Goal: Information Seeking & Learning: Learn about a topic

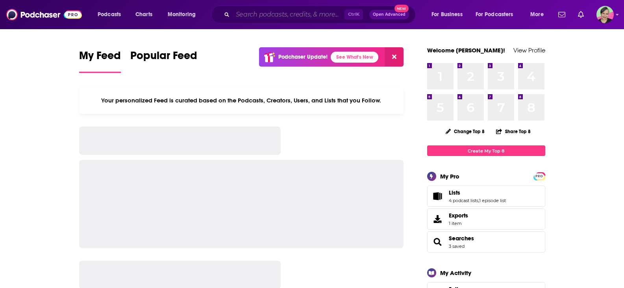
click at [296, 12] on input "Search podcasts, credits, & more..." at bounding box center [289, 14] width 112 height 13
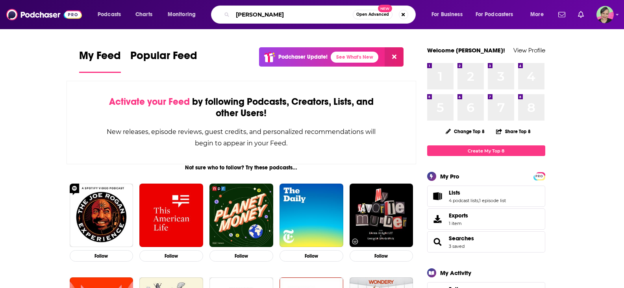
type input "[PERSON_NAME]"
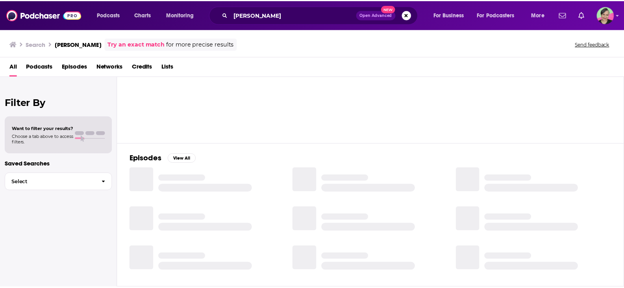
scroll to position [118, 0]
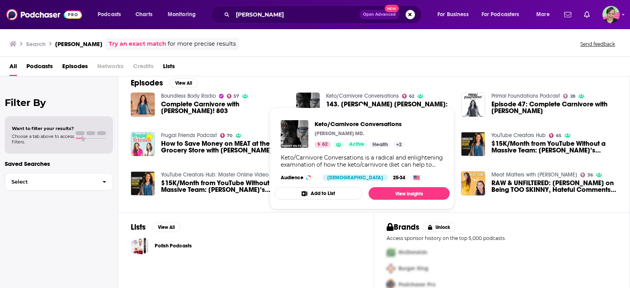
click at [377, 95] on link "Keto/Carnivore Conversations" at bounding box center [362, 96] width 73 height 7
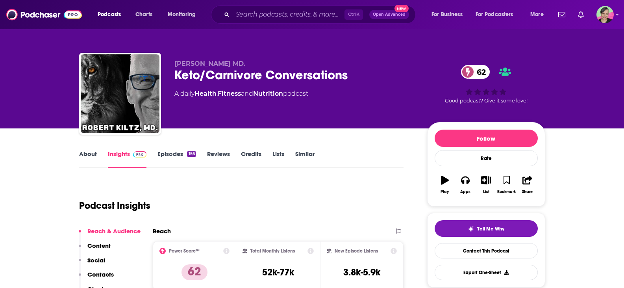
click at [171, 151] on link "Episodes 156" at bounding box center [177, 159] width 38 height 18
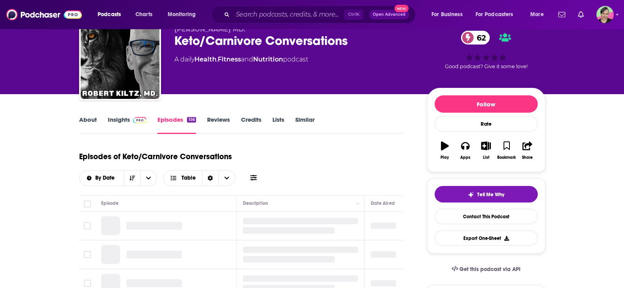
scroll to position [118, 0]
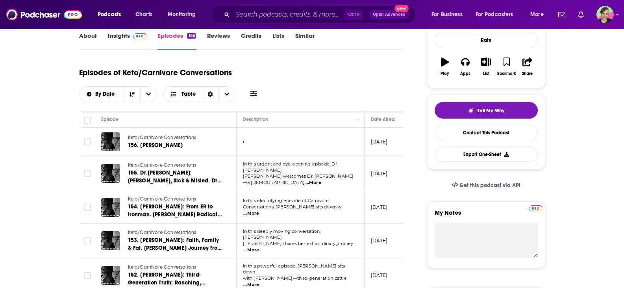
click at [254, 93] on icon at bounding box center [254, 94] width 6 height 6
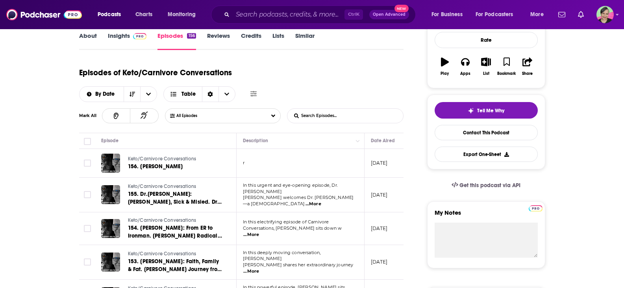
click at [325, 117] on input "List Search Input" at bounding box center [329, 116] width 82 height 14
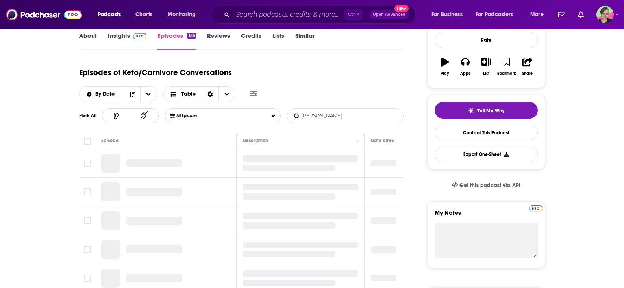
click at [347, 113] on input "jenny mitichj" at bounding box center [329, 116] width 82 height 14
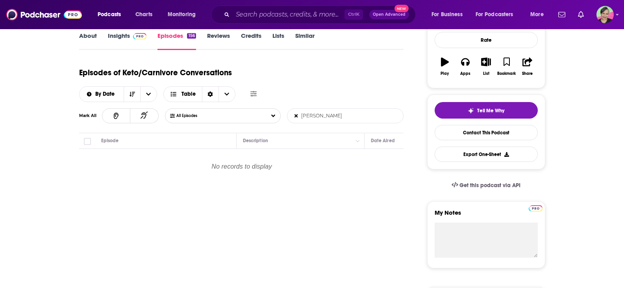
type input "[PERSON_NAME]"
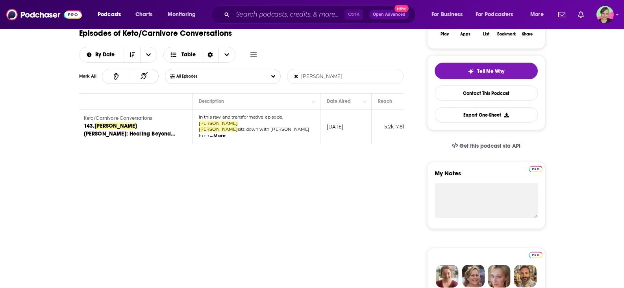
scroll to position [0, 45]
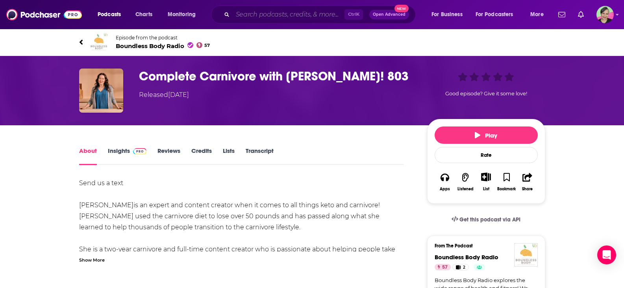
click at [246, 16] on input "Search podcasts, credits, & more..." at bounding box center [289, 14] width 112 height 13
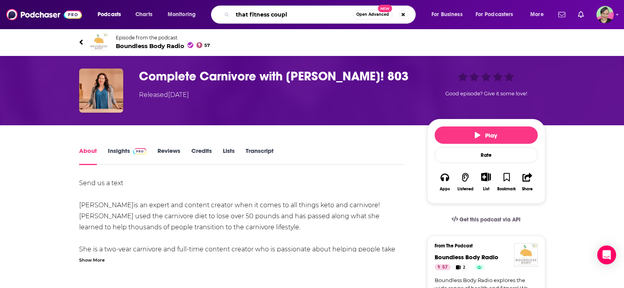
type input "that fitness couple"
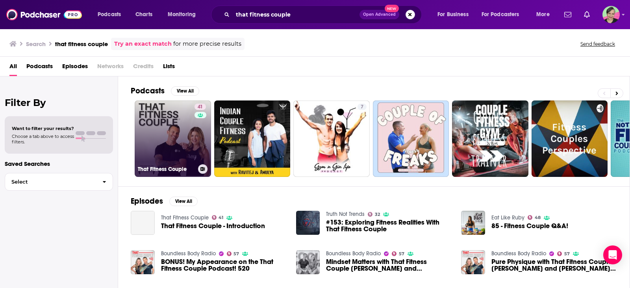
click at [158, 116] on link "41 That Fitness Couple" at bounding box center [173, 138] width 76 height 76
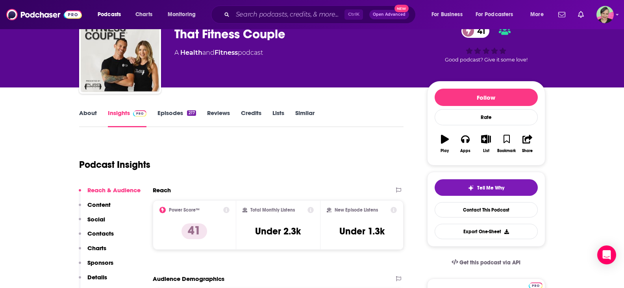
scroll to position [39, 0]
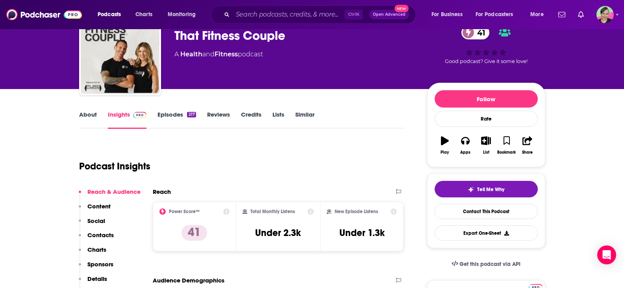
click at [89, 115] on link "About" at bounding box center [88, 120] width 18 height 18
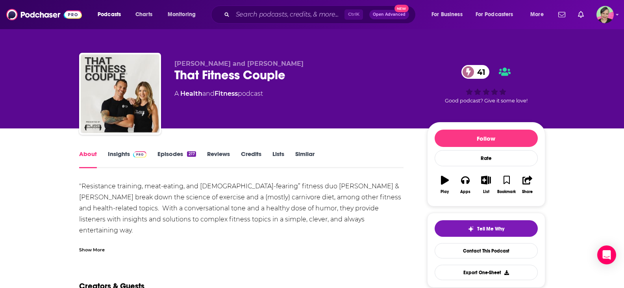
scroll to position [39, 0]
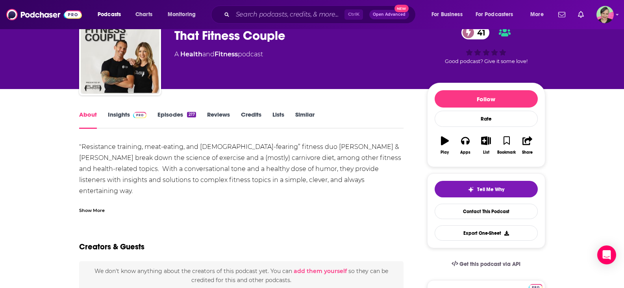
click at [116, 112] on link "Insights" at bounding box center [127, 120] width 39 height 18
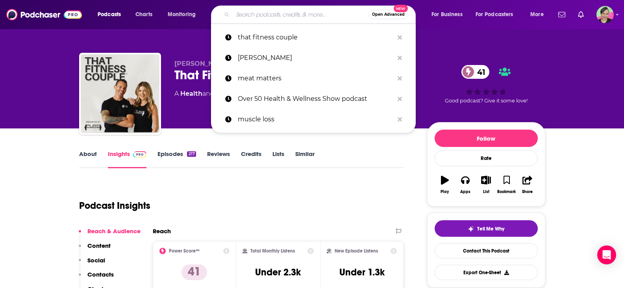
click at [258, 12] on input "Search podcasts, credits, & more..." at bounding box center [301, 14] width 136 height 13
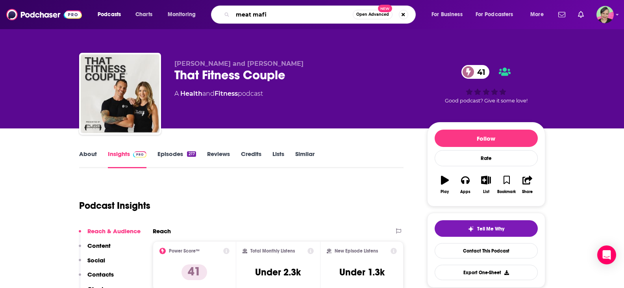
type input "meat mafia"
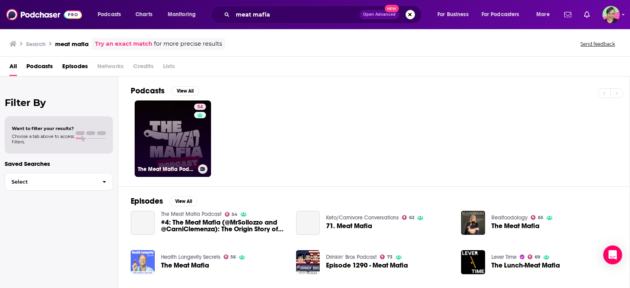
click at [163, 119] on link "54 The Meat Mafia Podcast" at bounding box center [173, 138] width 76 height 76
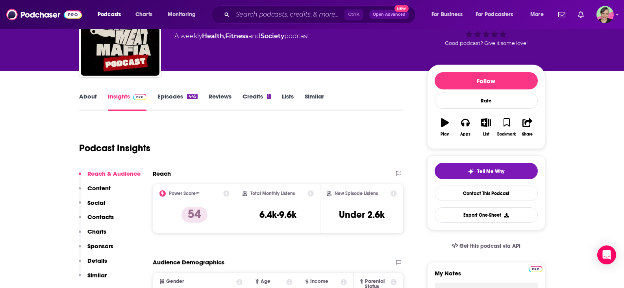
scroll to position [39, 0]
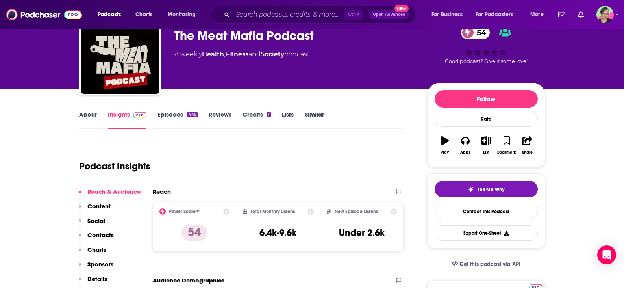
click at [165, 111] on link "Episodes 445" at bounding box center [178, 120] width 40 height 18
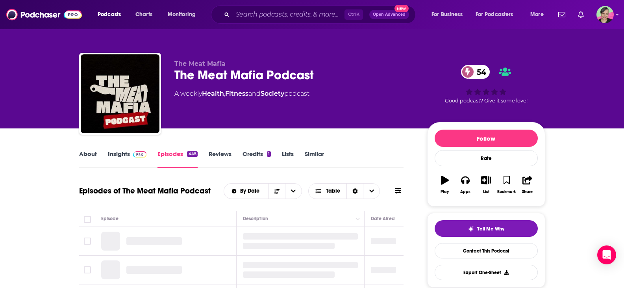
click at [400, 189] on icon at bounding box center [398, 190] width 6 height 6
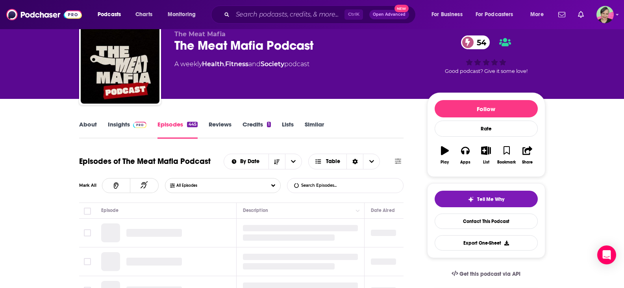
scroll to position [79, 0]
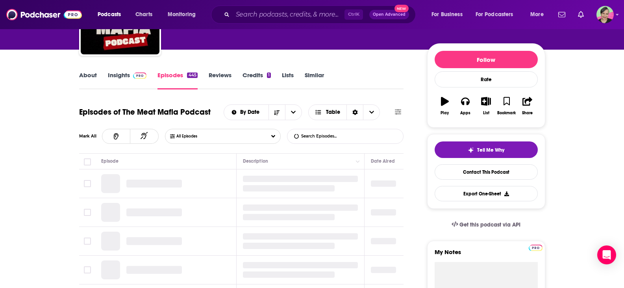
click at [309, 136] on input "List Search Input" at bounding box center [329, 136] width 82 height 14
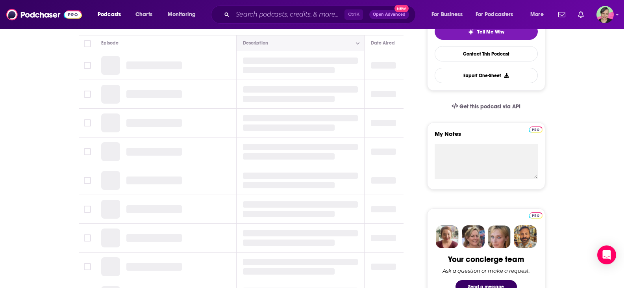
scroll to position [158, 0]
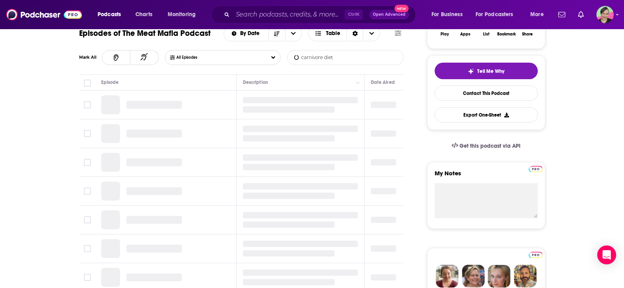
type input "carnivore diet"
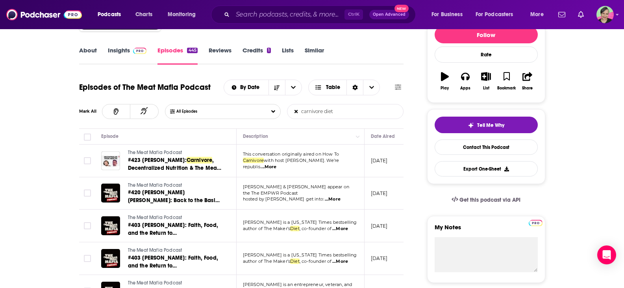
scroll to position [0, 0]
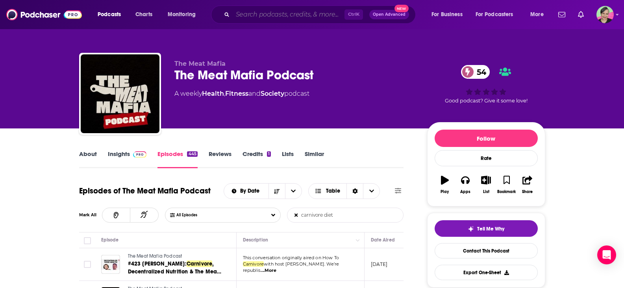
click at [258, 15] on input "Search podcasts, credits, & more..." at bounding box center [289, 14] width 112 height 13
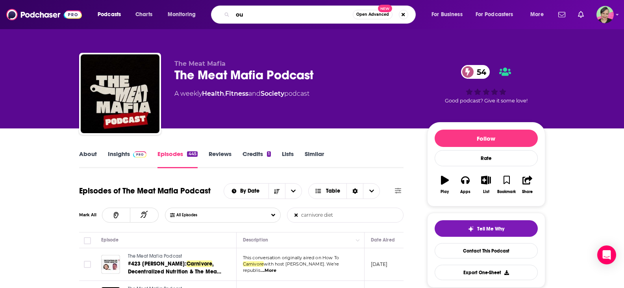
type input "o"
type input "boundless"
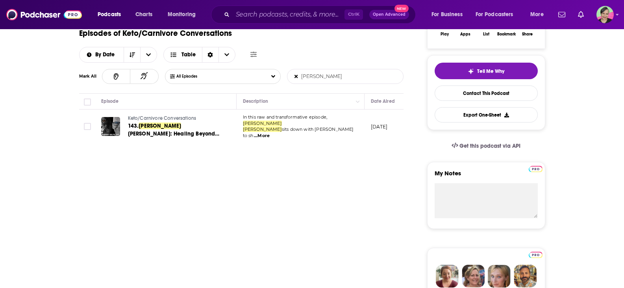
scroll to position [0, 45]
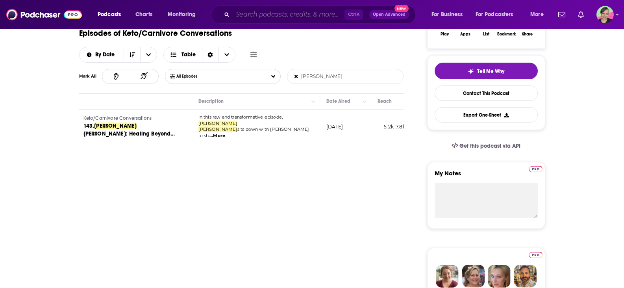
click at [269, 12] on input "Search podcasts, credits, & more..." at bounding box center [289, 14] width 112 height 13
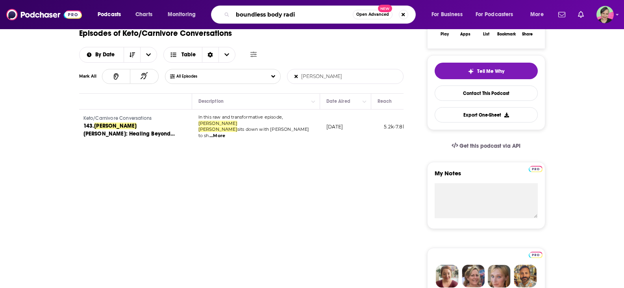
type input "boundless body radio"
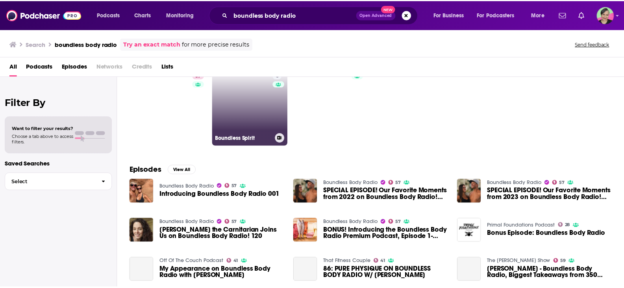
scroll to position [39, 0]
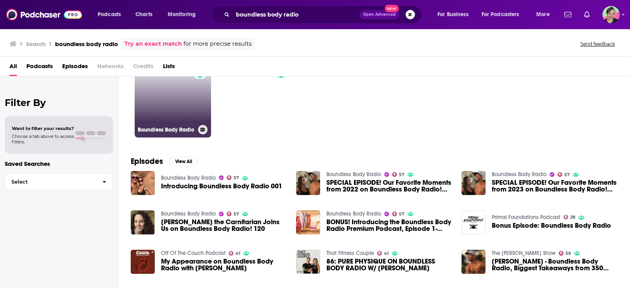
click at [173, 93] on link "57 Boundless Body Radio" at bounding box center [173, 99] width 76 height 76
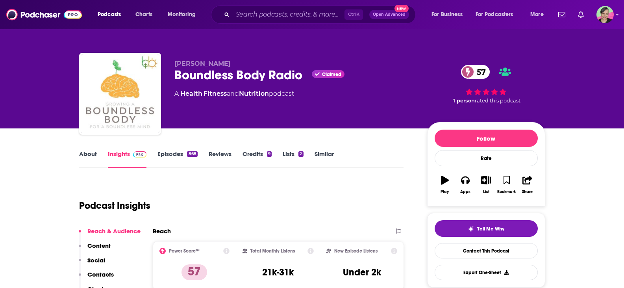
scroll to position [79, 0]
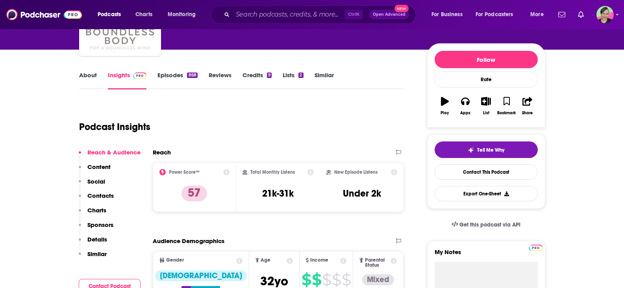
click at [167, 74] on link "Episodes 868" at bounding box center [178, 80] width 40 height 18
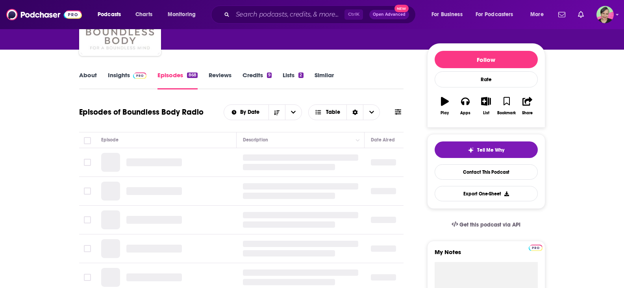
click at [401, 115] on icon at bounding box center [398, 112] width 6 height 6
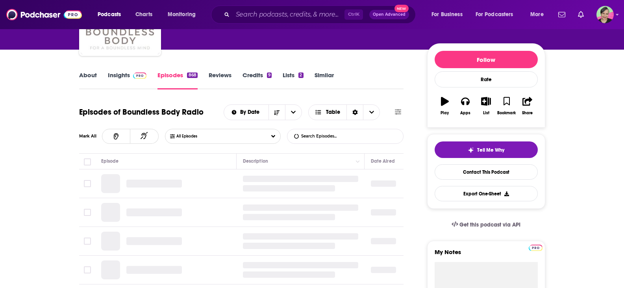
click at [325, 143] on input "List Search Input" at bounding box center [329, 136] width 82 height 14
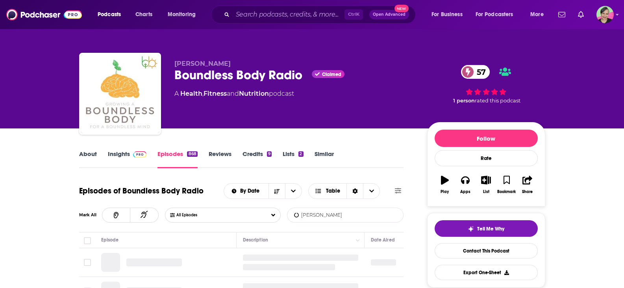
type input "jenny mitich"
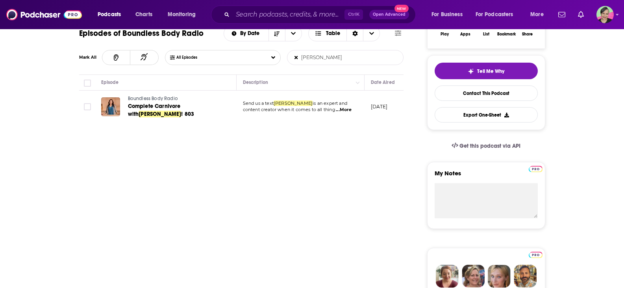
click at [343, 110] on span "...More" at bounding box center [344, 110] width 16 height 6
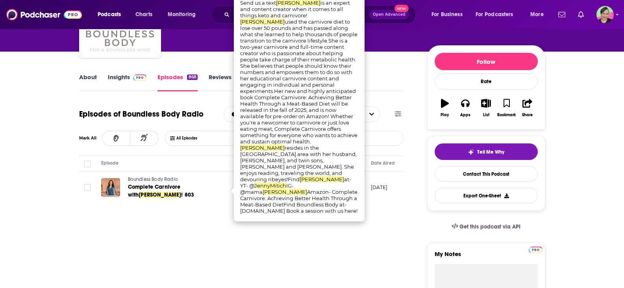
scroll to position [79, 0]
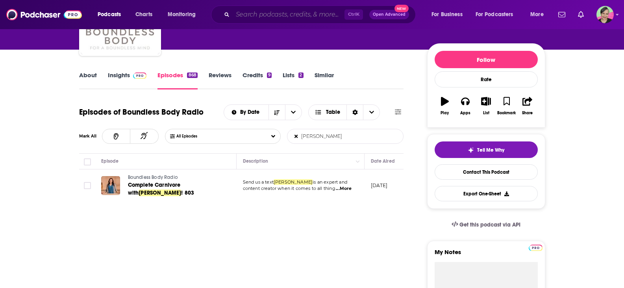
click at [255, 13] on input "Search podcasts, credits, & more..." at bounding box center [289, 14] width 112 height 13
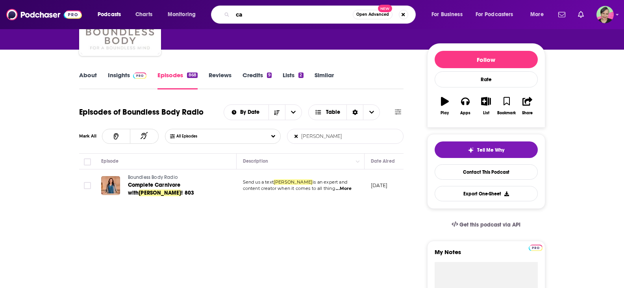
type input "c"
type input "animal-based nutrition"
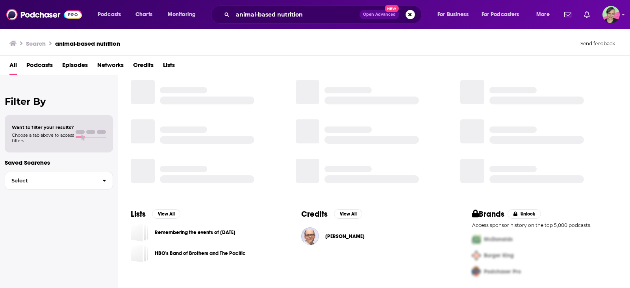
scroll to position [131, 0]
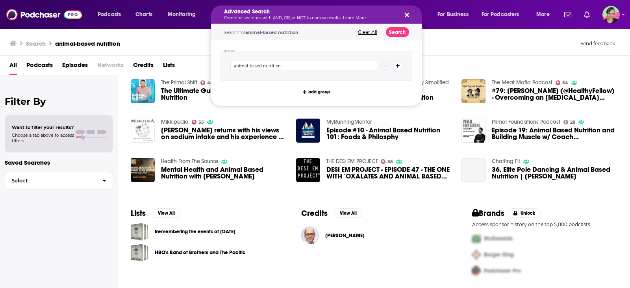
drag, startPoint x: 307, startPoint y: 17, endPoint x: 213, endPoint y: 7, distance: 94.7
click at [187, 36] on div "Search animal-based nutrition Send feedback" at bounding box center [315, 41] width 630 height 27
drag, startPoint x: 322, startPoint y: 14, endPoint x: 196, endPoint y: 10, distance: 125.7
click at [163, 35] on div "Search animal-based nutrition Send feedback" at bounding box center [315, 41] width 630 height 27
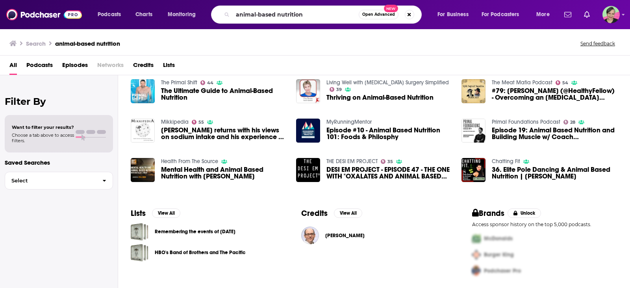
click at [317, 7] on div "animal-based nutrition Open Advanced New" at bounding box center [316, 15] width 211 height 18
click at [61, 15] on img at bounding box center [44, 14] width 76 height 15
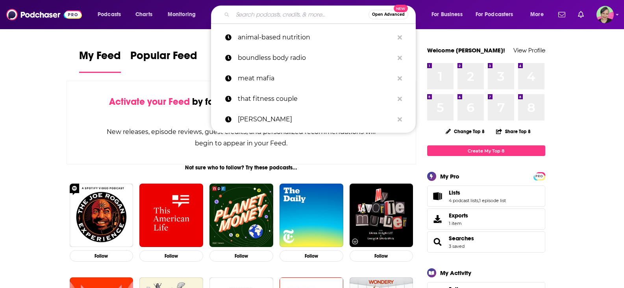
click at [287, 13] on input "Search podcasts, credits, & more..." at bounding box center [301, 14] width 136 height 13
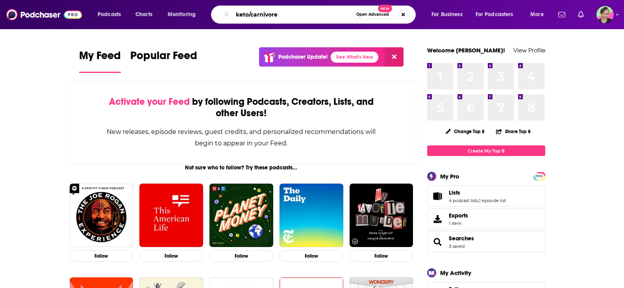
type input "keto/carnivore"
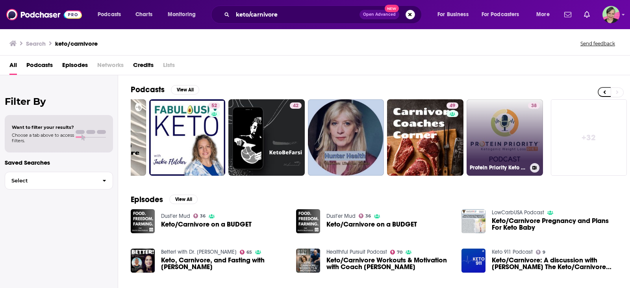
click at [498, 120] on link "38 Protein Priority Keto Podcast" at bounding box center [505, 137] width 76 height 76
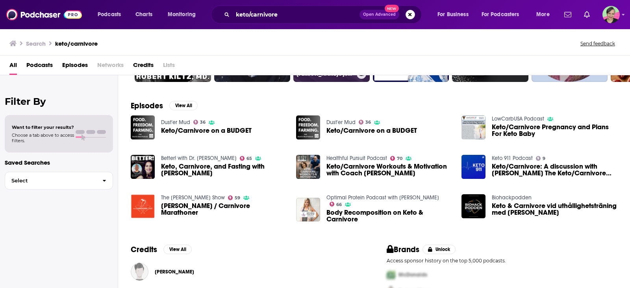
scroll to position [118, 0]
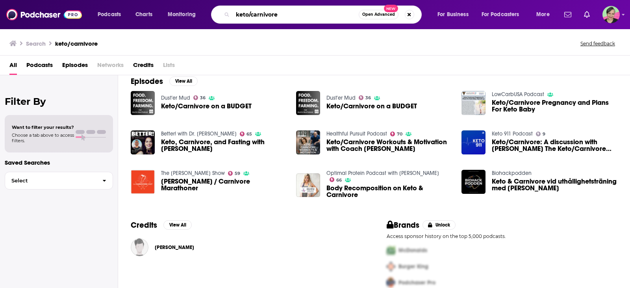
drag, startPoint x: 270, startPoint y: 11, endPoint x: 216, endPoint y: 18, distance: 54.3
click at [216, 18] on div "keto/carnivore Open Advanced New" at bounding box center [316, 15] width 211 height 18
type input "optimal protein"
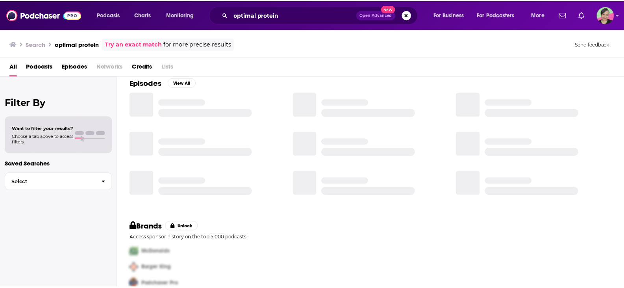
scroll to position [118, 0]
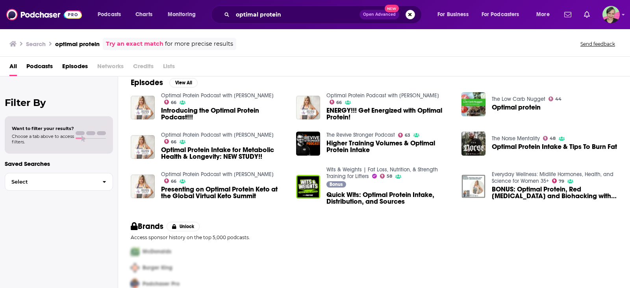
click at [181, 93] on link "Optimal Protein Podcast with [PERSON_NAME]" at bounding box center [217, 95] width 113 height 7
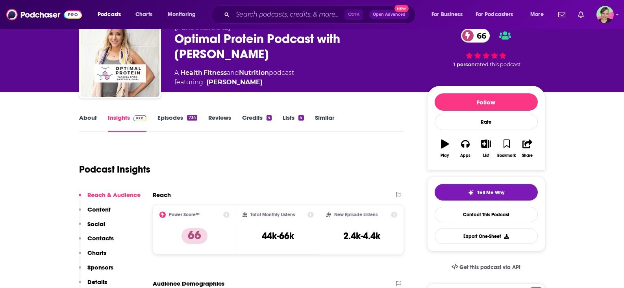
scroll to position [79, 0]
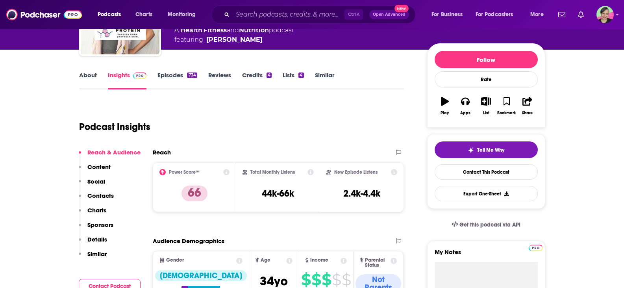
click at [323, 74] on link "Similar" at bounding box center [324, 80] width 19 height 18
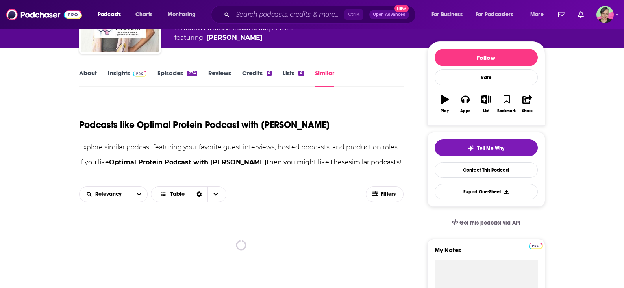
scroll to position [79, 0]
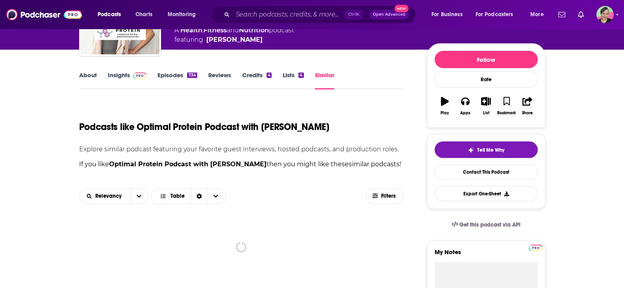
click at [172, 79] on link "Episodes 734" at bounding box center [177, 80] width 39 height 18
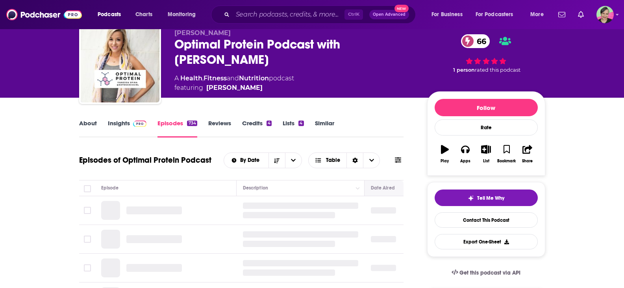
scroll to position [79, 0]
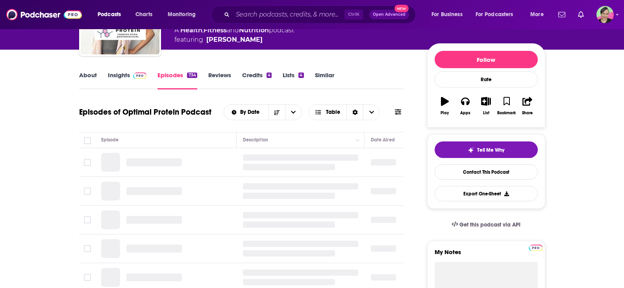
click at [400, 110] on icon at bounding box center [398, 112] width 6 height 6
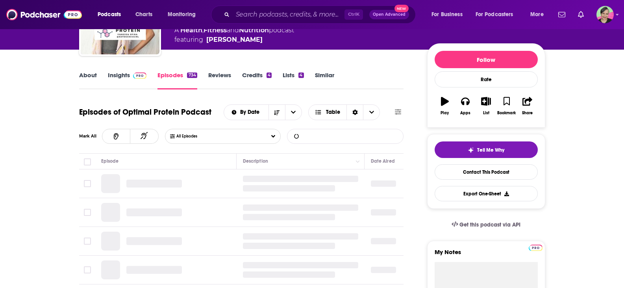
click at [321, 137] on input "List Search Input" at bounding box center [329, 136] width 82 height 14
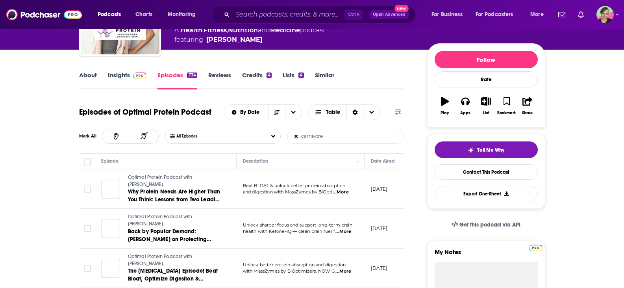
type input "carnivore"
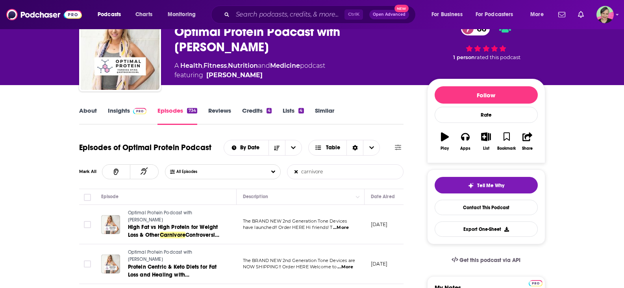
scroll to position [39, 0]
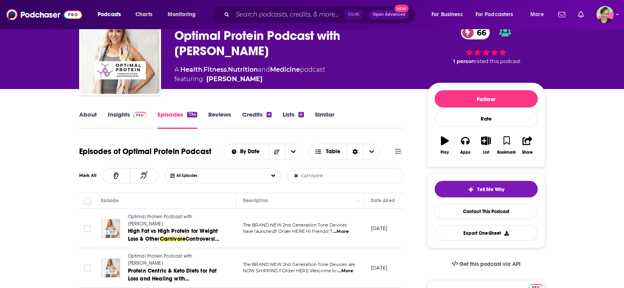
click at [89, 113] on link "About" at bounding box center [88, 120] width 18 height 18
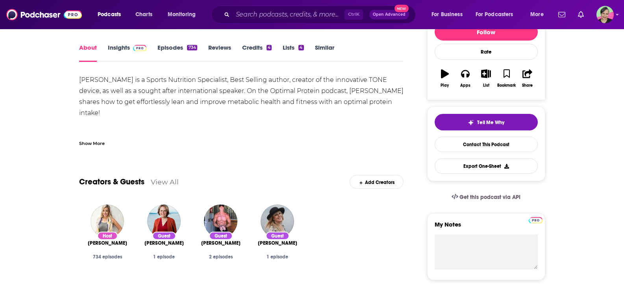
scroll to position [118, 0]
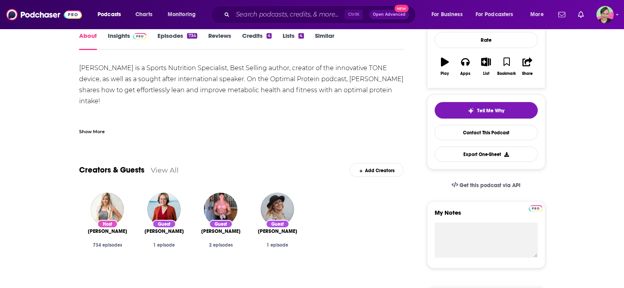
click at [96, 131] on div "Show More" at bounding box center [92, 130] width 26 height 7
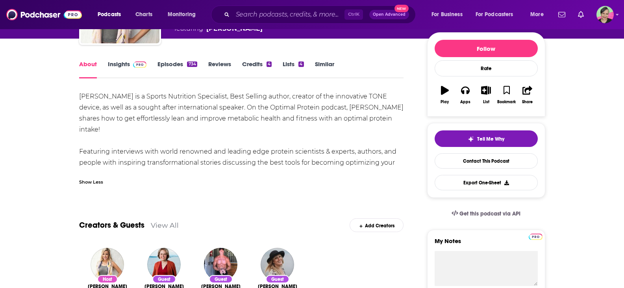
scroll to position [0, 0]
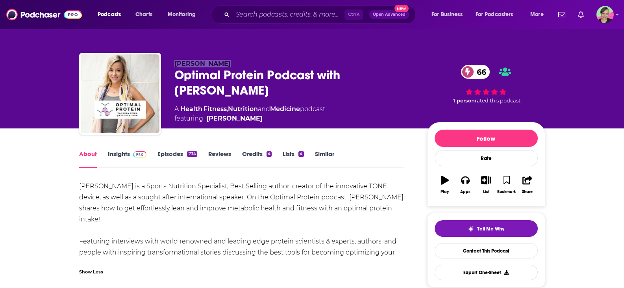
drag, startPoint x: 235, startPoint y: 58, endPoint x: 174, endPoint y: 63, distance: 60.8
click at [174, 63] on div "Vanessa Spina Optimal Protein Podcast with Vanessa Spina 66 A Health , Fitness …" at bounding box center [312, 95] width 466 height 85
copy span "Vanessa Spina"
click at [291, 16] on input "Search podcasts, credits, & more..." at bounding box center [289, 14] width 112 height 13
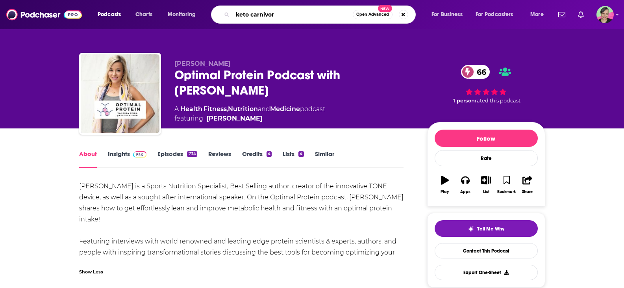
type input "keto carnivore"
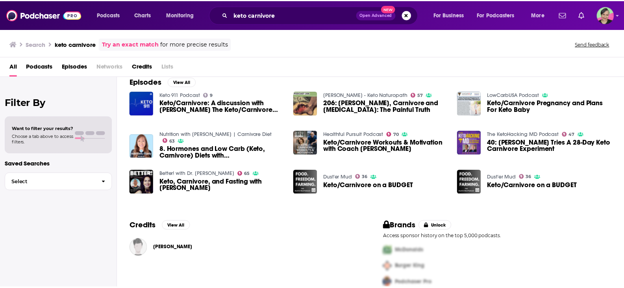
scroll to position [120, 0]
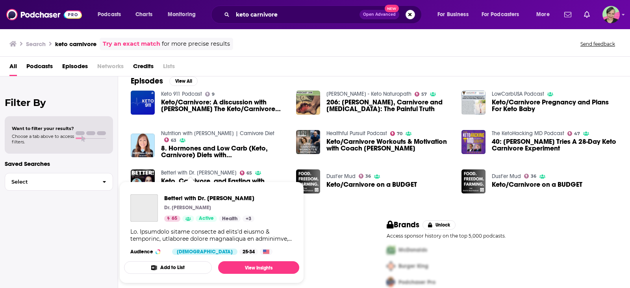
click at [163, 172] on link "Better! with Dr. [PERSON_NAME]" at bounding box center [199, 172] width 76 height 7
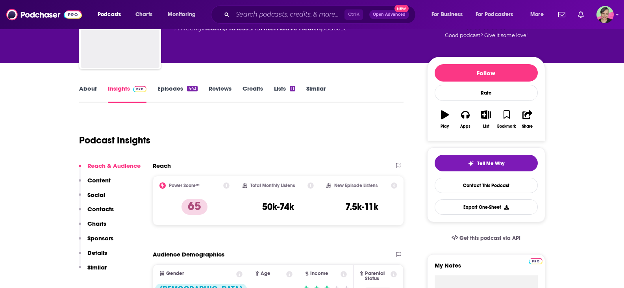
scroll to position [79, 0]
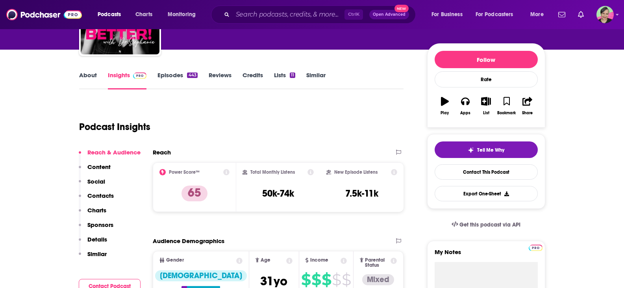
click at [95, 73] on link "About" at bounding box center [88, 80] width 18 height 18
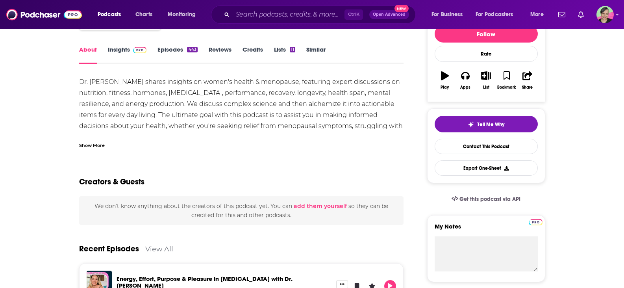
scroll to position [118, 0]
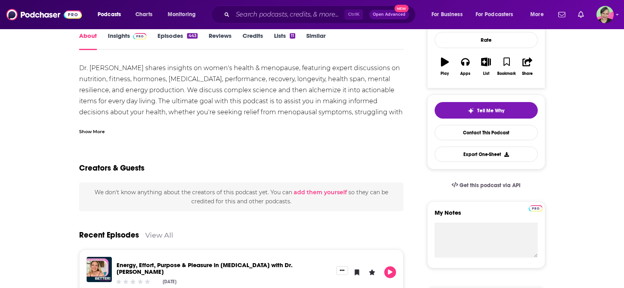
click at [91, 129] on div "Show More" at bounding box center [92, 130] width 26 height 7
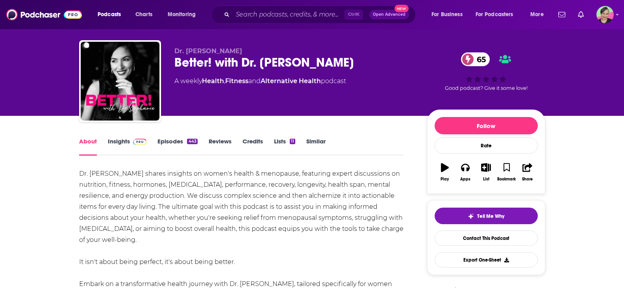
scroll to position [0, 0]
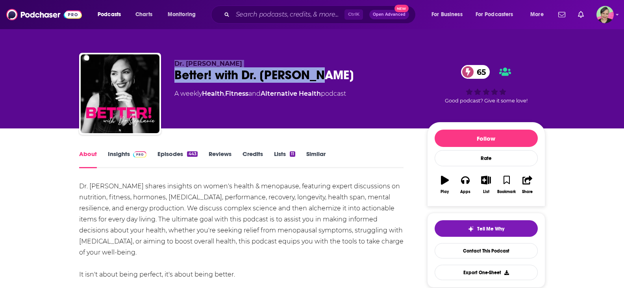
drag, startPoint x: 323, startPoint y: 73, endPoint x: 166, endPoint y: 63, distance: 157.1
click at [166, 63] on div "Dr. Stephanie Estima Better! with Dr. Stephanie 65 A weekly Health , Fitness an…" at bounding box center [312, 95] width 466 height 85
copy div "Dr. Stephanie Estima Better! with Dr. Stephanie"
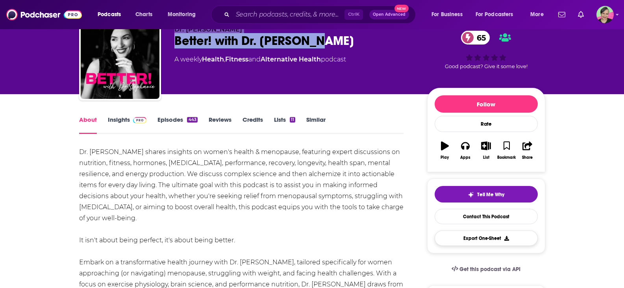
scroll to position [79, 0]
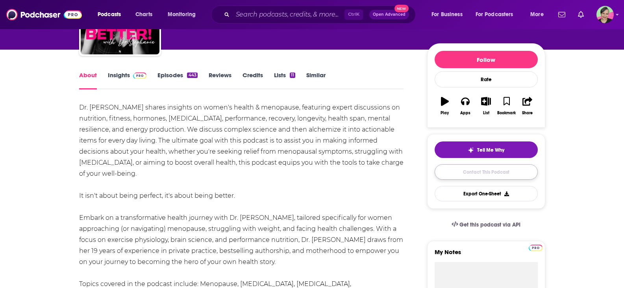
click at [483, 168] on link "Contact This Podcast" at bounding box center [486, 171] width 103 height 15
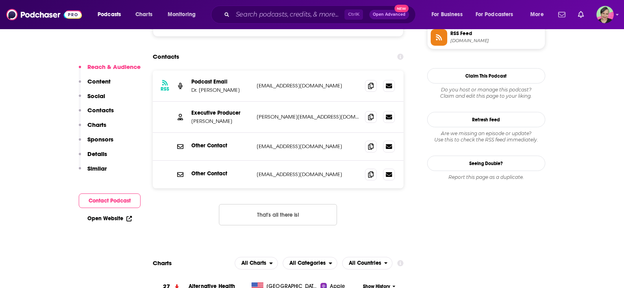
scroll to position [703, 0]
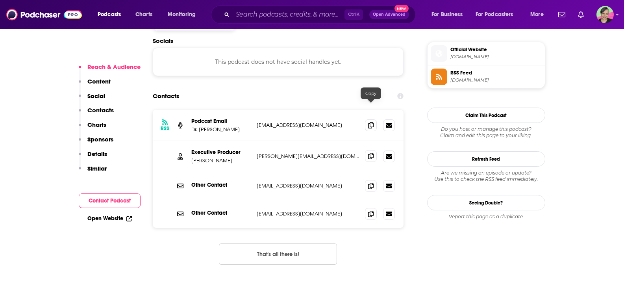
click at [373, 153] on icon at bounding box center [371, 156] width 6 height 6
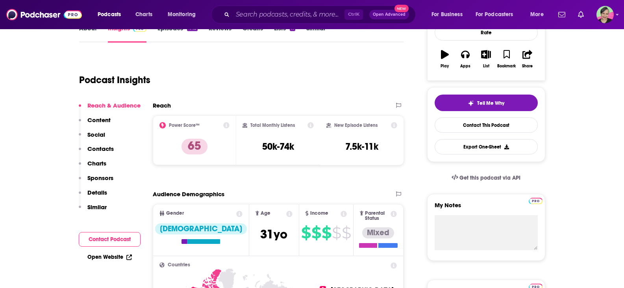
scroll to position [118, 0]
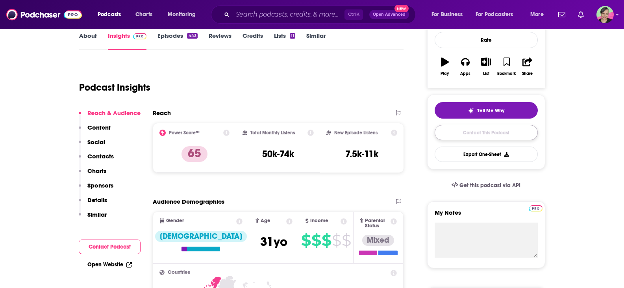
click at [481, 131] on link "Contact This Podcast" at bounding box center [486, 132] width 103 height 15
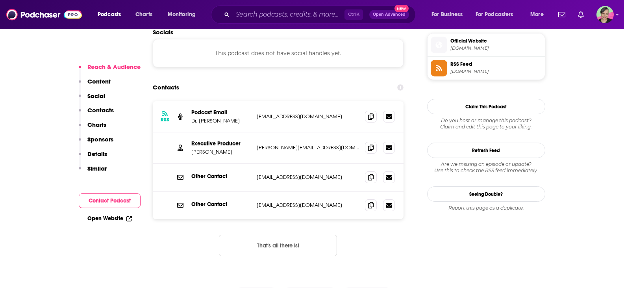
scroll to position [703, 0]
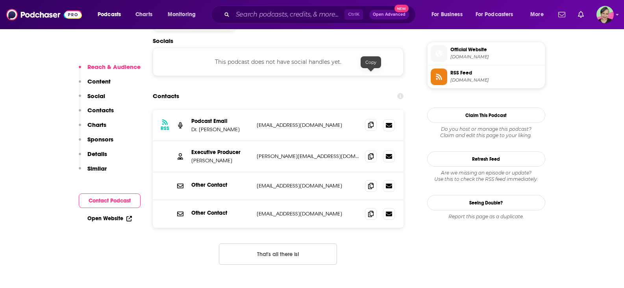
click at [373, 122] on icon at bounding box center [371, 125] width 6 height 6
click at [370, 182] on icon at bounding box center [371, 185] width 6 height 6
click at [372, 122] on icon at bounding box center [371, 125] width 6 height 6
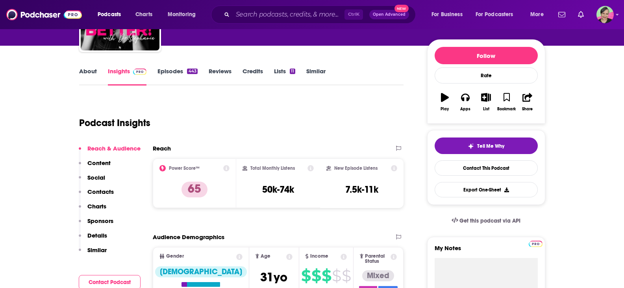
scroll to position [79, 0]
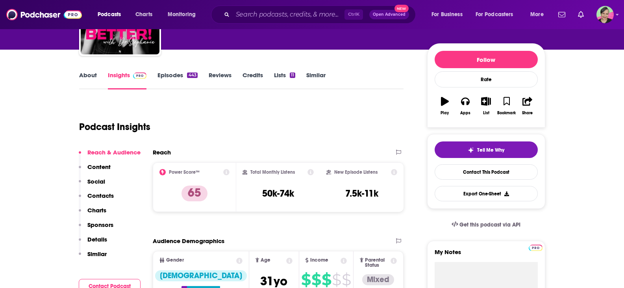
click at [317, 73] on link "Similar" at bounding box center [315, 80] width 19 height 18
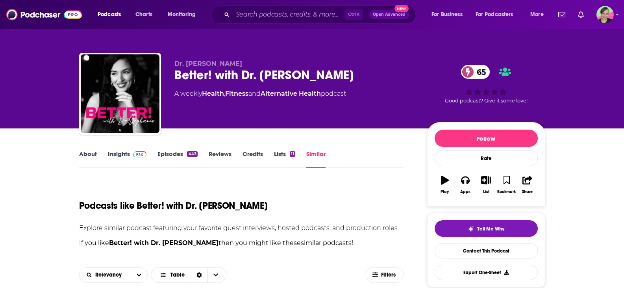
click at [316, 154] on link "Similar" at bounding box center [315, 159] width 19 height 18
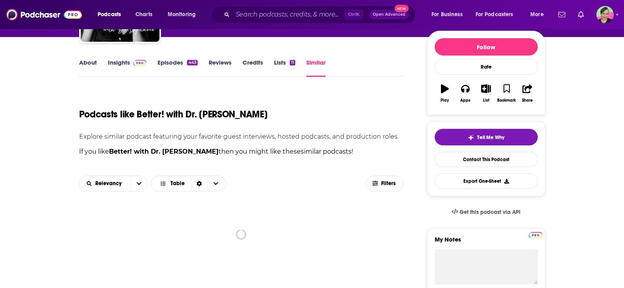
scroll to position [158, 0]
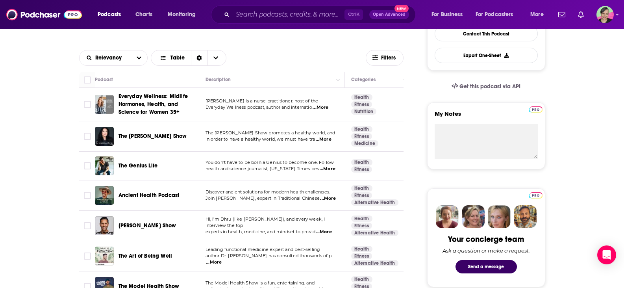
scroll to position [236, 0]
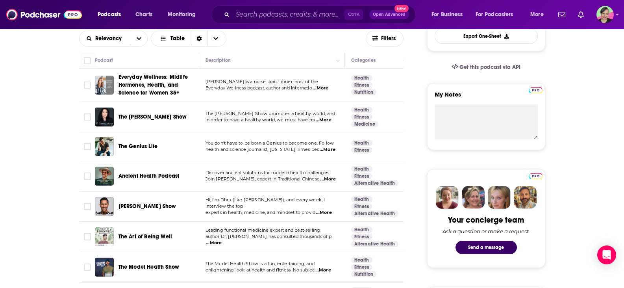
click at [328, 120] on span "...More" at bounding box center [324, 120] width 16 height 6
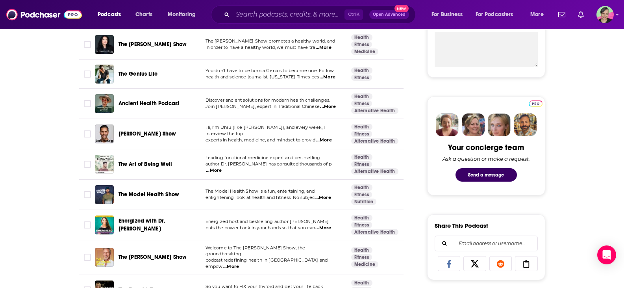
scroll to position [315, 0]
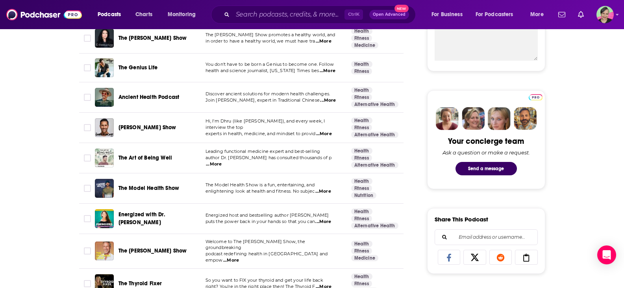
click at [162, 94] on span "Ancient Health Podcast" at bounding box center [149, 97] width 61 height 7
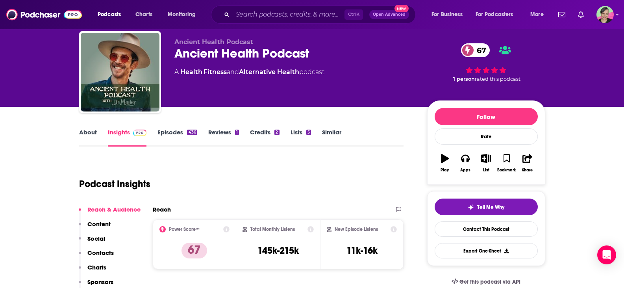
scroll to position [39, 0]
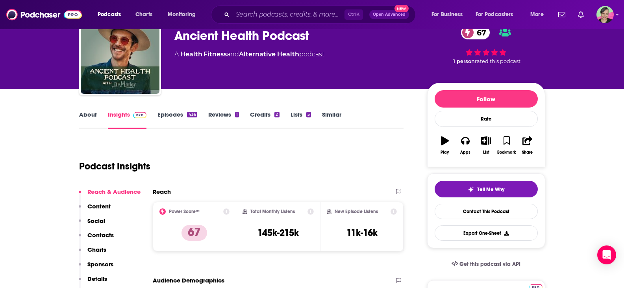
click at [82, 114] on link "About" at bounding box center [88, 120] width 18 height 18
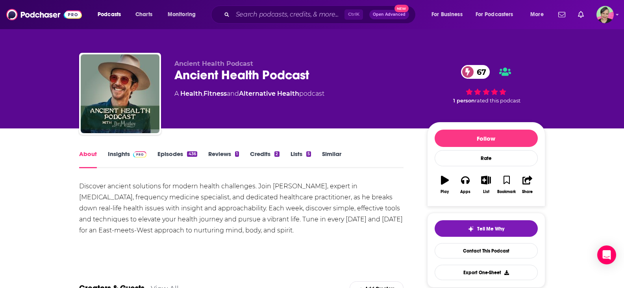
click at [167, 151] on link "Episodes 436" at bounding box center [177, 159] width 39 height 18
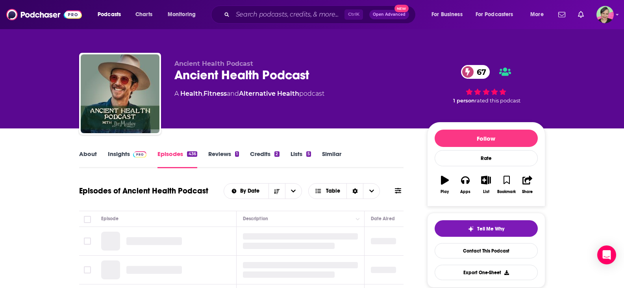
click at [394, 190] on button at bounding box center [398, 191] width 11 height 8
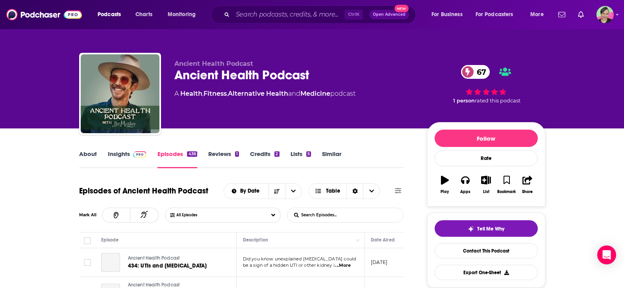
scroll to position [39, 0]
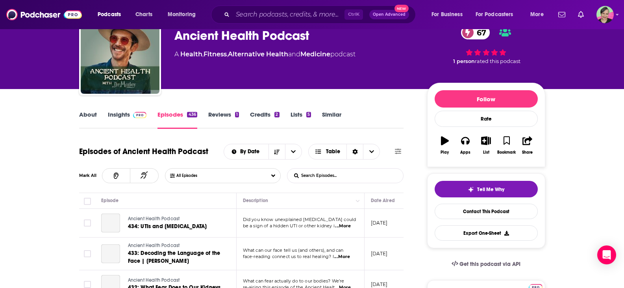
click at [330, 175] on input "List Search Input" at bounding box center [329, 176] width 82 height 14
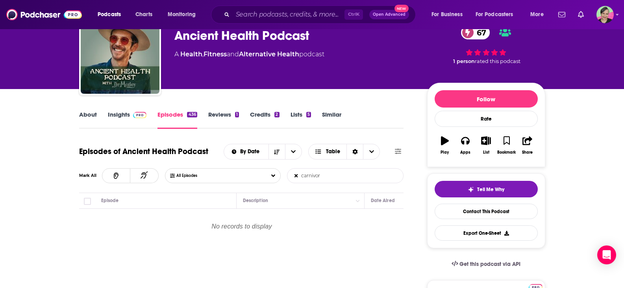
type input "carnivore"
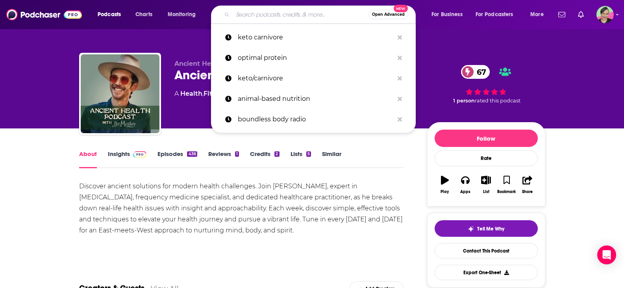
click at [261, 16] on input "Search podcasts, credits, & more..." at bounding box center [301, 14] width 136 height 13
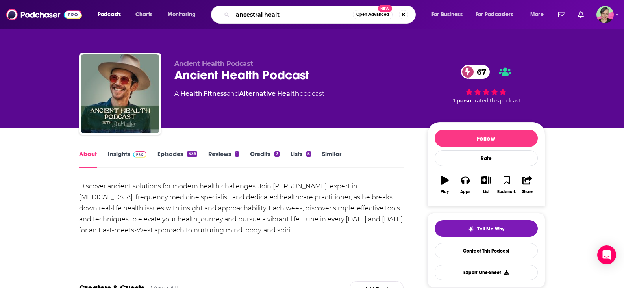
type input "ancestral health"
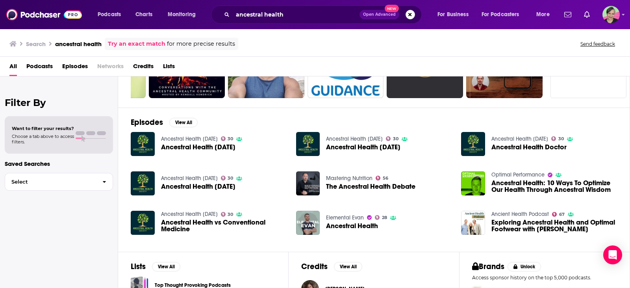
scroll to position [118, 0]
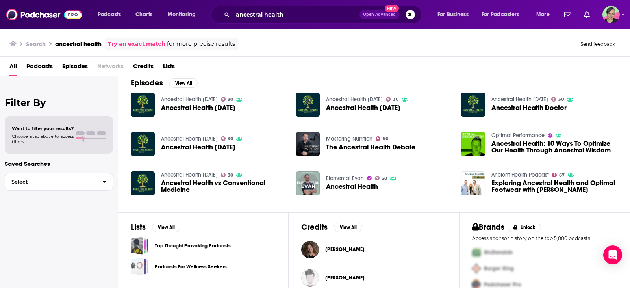
click at [588, 204] on div "Episodes View All Ancestral Health Today 30 Ancestral Health Today Ancestral He…" at bounding box center [374, 140] width 512 height 144
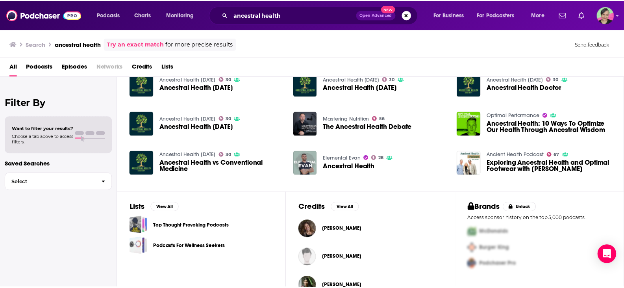
scroll to position [157, 0]
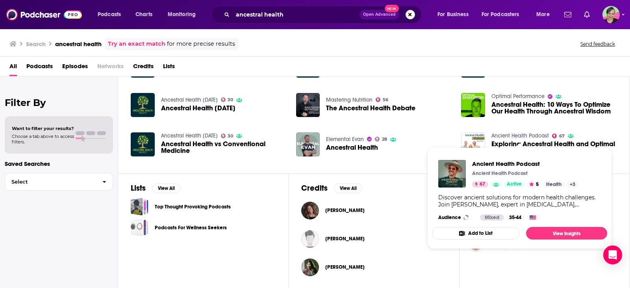
click at [518, 134] on link "Ancient Health Podcast" at bounding box center [521, 135] width 58 height 7
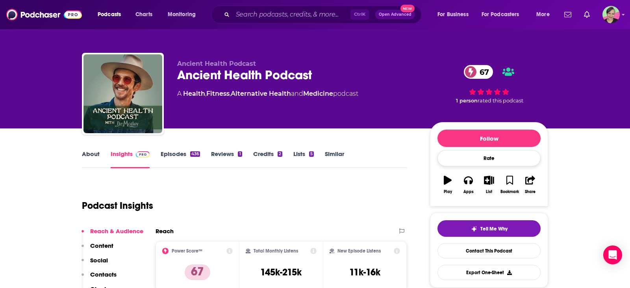
click at [512, 164] on div "Rate" at bounding box center [489, 158] width 103 height 16
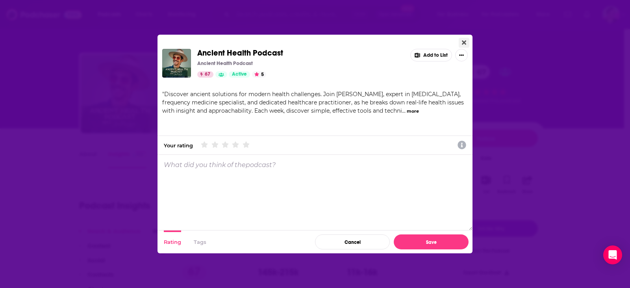
click at [465, 40] on icon "Close" at bounding box center [464, 42] width 4 height 6
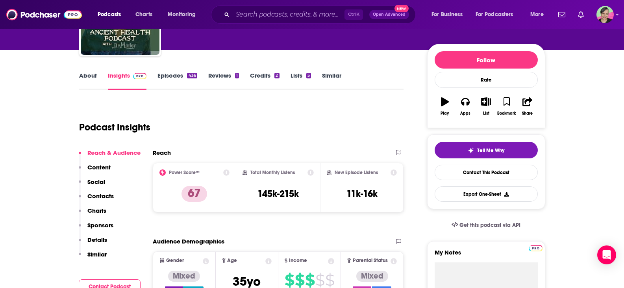
scroll to position [79, 0]
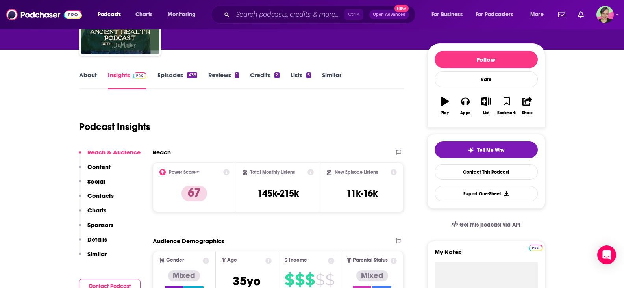
click at [178, 74] on link "Episodes 436" at bounding box center [177, 80] width 39 height 18
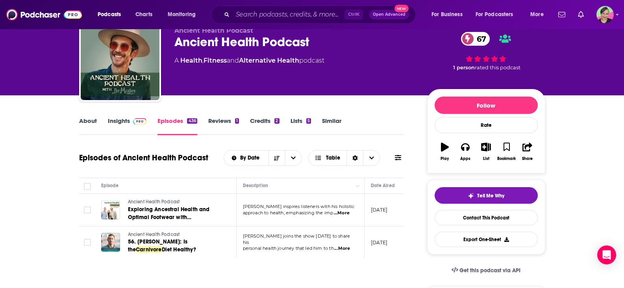
scroll to position [79, 0]
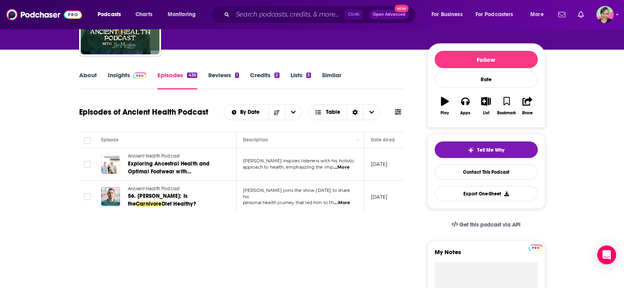
click at [400, 110] on icon at bounding box center [398, 112] width 6 height 6
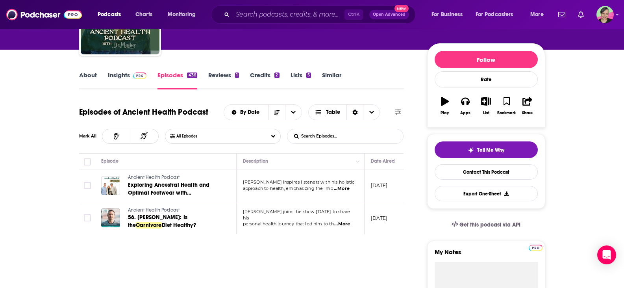
click at [343, 133] on input "List Search Input" at bounding box center [329, 136] width 82 height 14
drag, startPoint x: 343, startPoint y: 133, endPoint x: 293, endPoint y: 138, distance: 50.3
click at [293, 138] on input "carnivore diet" at bounding box center [329, 136] width 82 height 14
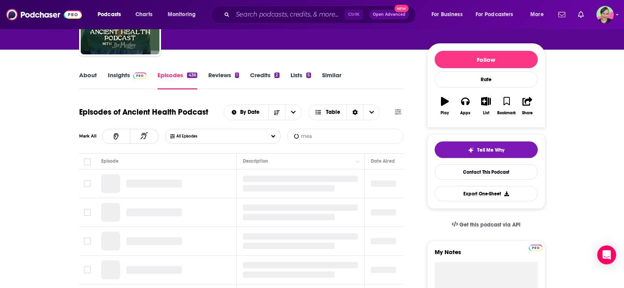
type input "meat"
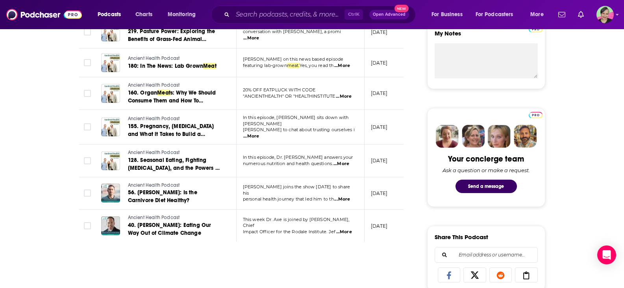
scroll to position [315, 0]
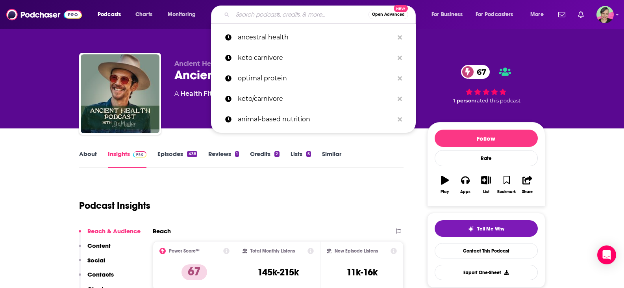
click at [267, 17] on input "Search podcasts, credits, & more..." at bounding box center [301, 14] width 136 height 13
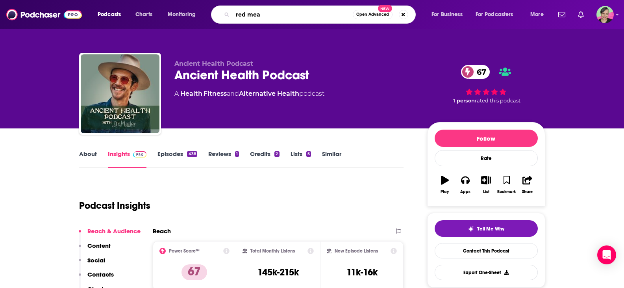
type input "red meat"
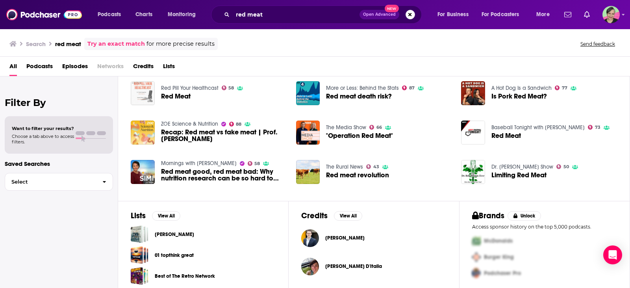
scroll to position [135, 0]
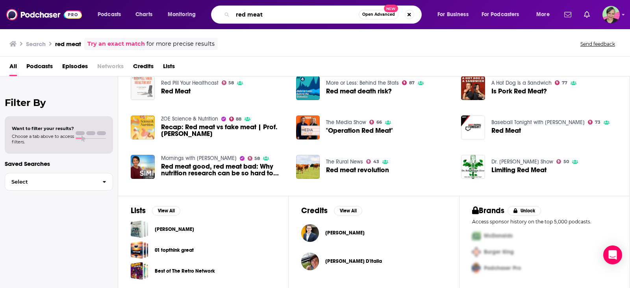
drag, startPoint x: 215, startPoint y: 16, endPoint x: 209, endPoint y: 17, distance: 6.5
click at [209, 17] on div "Podcasts Charts Monitoring red meat Open Advanced New For Business For Podcaste…" at bounding box center [324, 15] width 465 height 18
type input "carnivore diet"
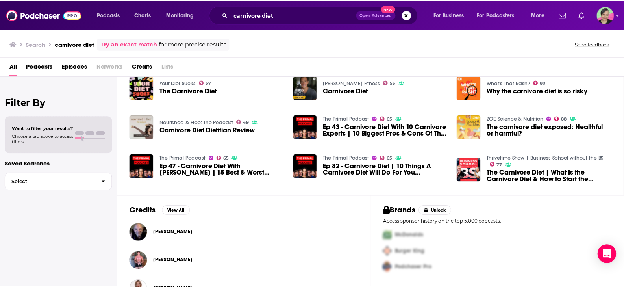
scroll to position [95, 0]
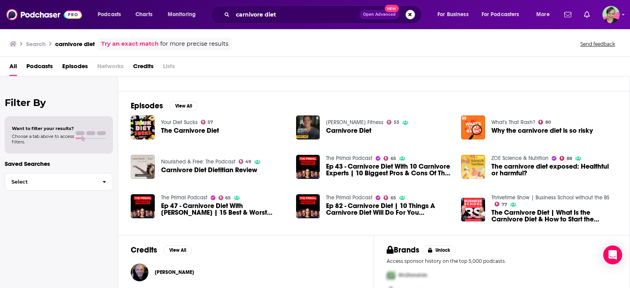
click at [192, 122] on link "Your Diet Sucks" at bounding box center [179, 122] width 37 height 7
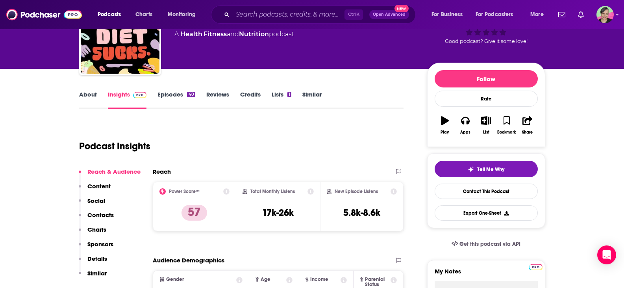
scroll to position [79, 0]
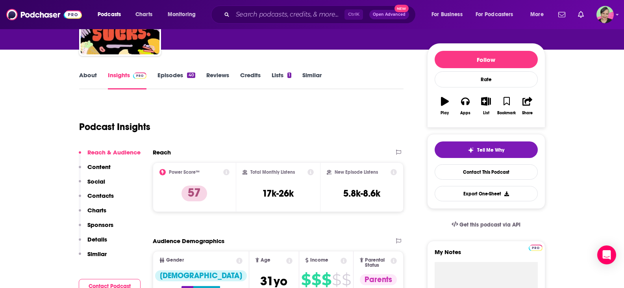
click at [80, 74] on link "About" at bounding box center [88, 80] width 18 height 18
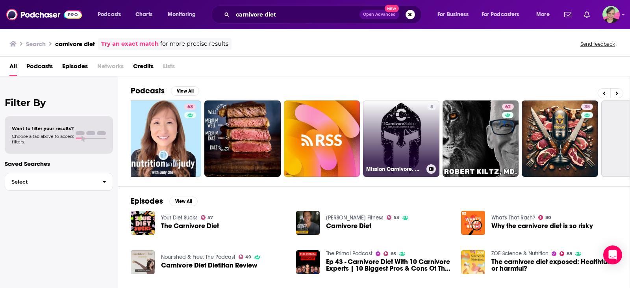
scroll to position [0, 90]
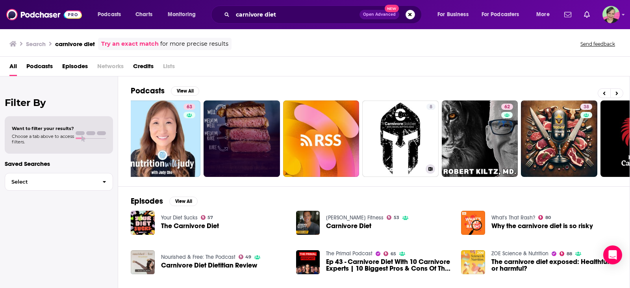
click at [251, 132] on link at bounding box center [242, 138] width 76 height 76
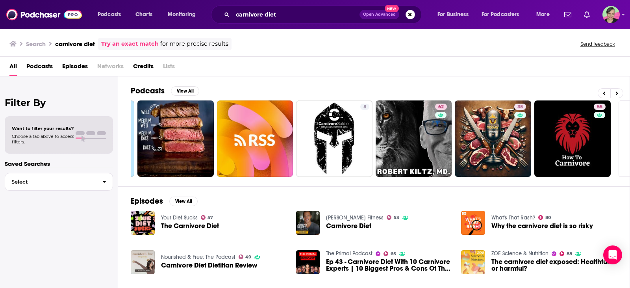
scroll to position [0, 163]
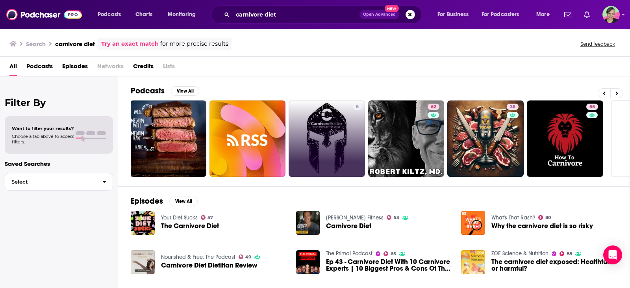
click at [325, 133] on link "8" at bounding box center [327, 138] width 76 height 76
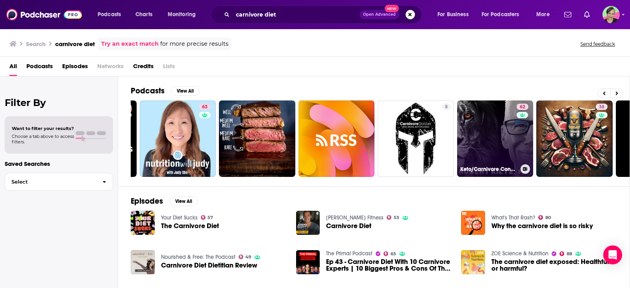
scroll to position [0, 224]
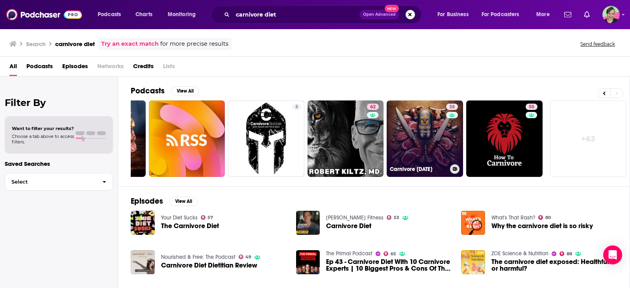
click at [446, 128] on div "38" at bounding box center [453, 134] width 14 height 61
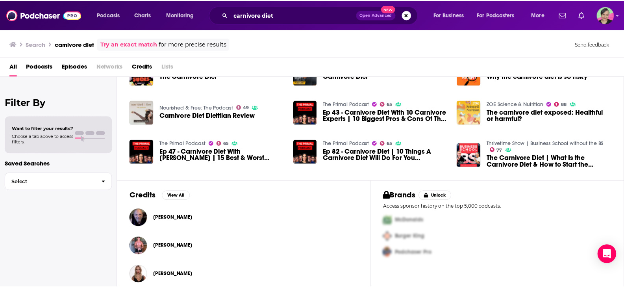
scroll to position [157, 0]
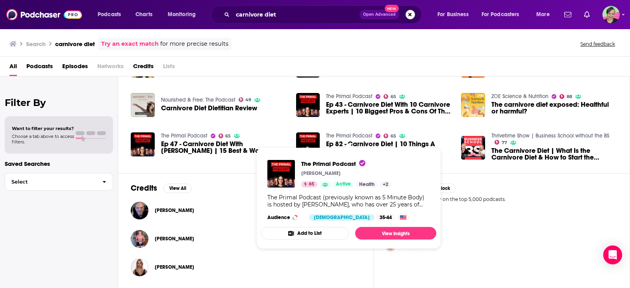
click at [338, 132] on link "The Primal Podcast" at bounding box center [349, 135] width 46 height 7
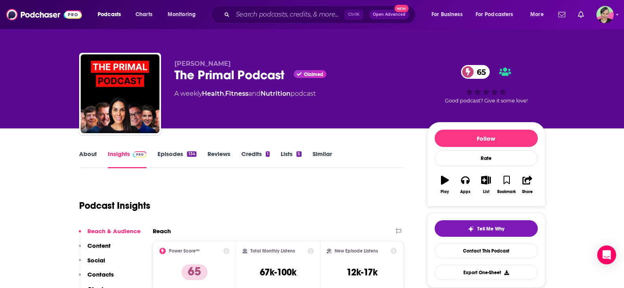
click at [89, 152] on link "About" at bounding box center [88, 159] width 18 height 18
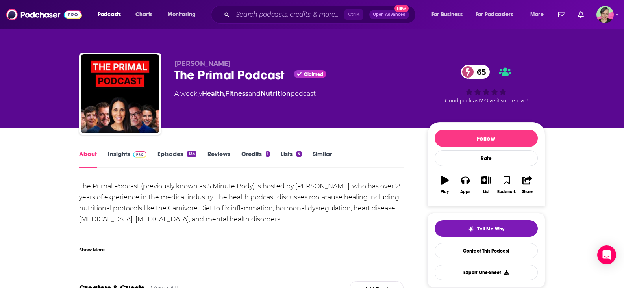
click at [119, 152] on link "Insights" at bounding box center [127, 159] width 39 height 18
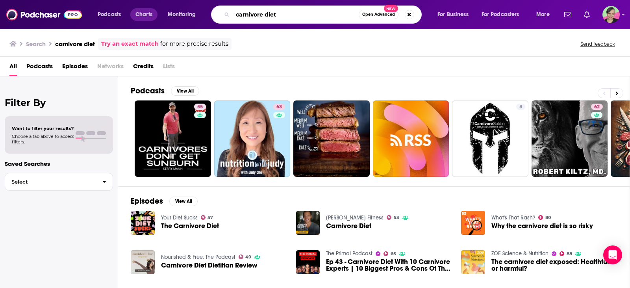
drag, startPoint x: 269, startPoint y: 15, endPoint x: 142, endPoint y: 12, distance: 126.5
click at [142, 13] on div "Podcasts Charts Monitoring carnivore diet Open Advanced New For Business For Po…" at bounding box center [324, 15] width 465 height 18
type input "primal podcast"
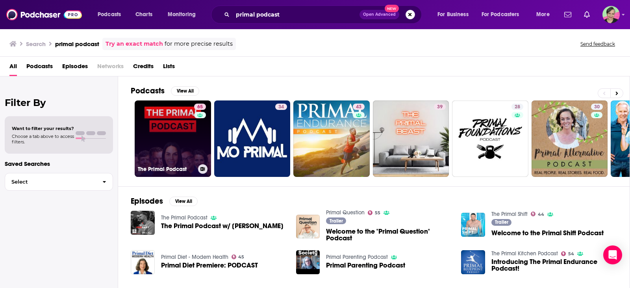
click at [168, 102] on link "65 The Primal Podcast" at bounding box center [173, 138] width 76 height 76
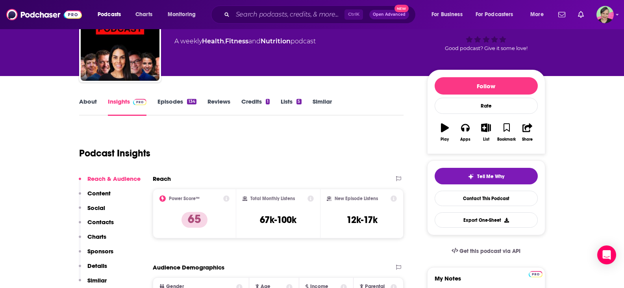
scroll to position [39, 0]
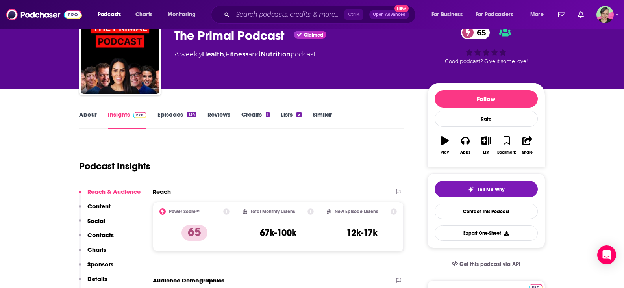
click at [320, 115] on link "Similar" at bounding box center [322, 120] width 19 height 18
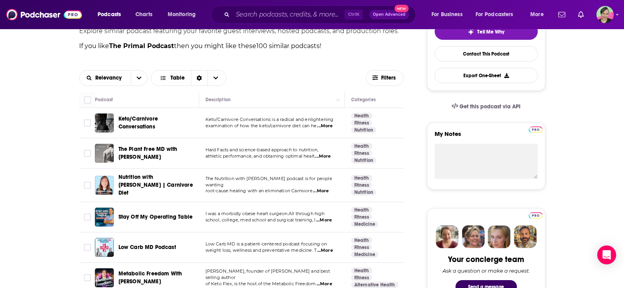
scroll to position [236, 0]
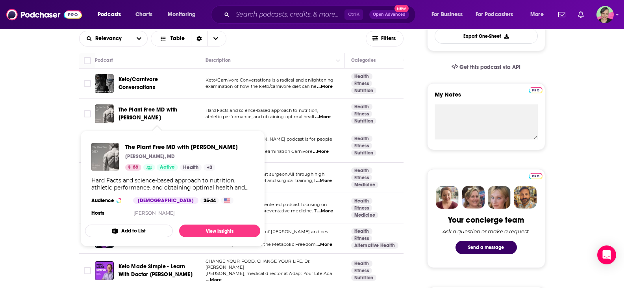
click at [148, 109] on span "The Plant Free MD with Dr Anthony Chaffee" at bounding box center [148, 113] width 59 height 15
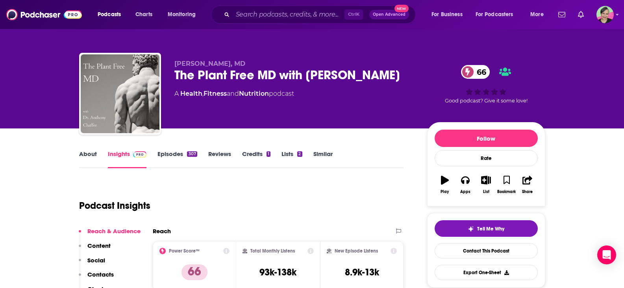
click at [92, 154] on link "About" at bounding box center [88, 159] width 18 height 18
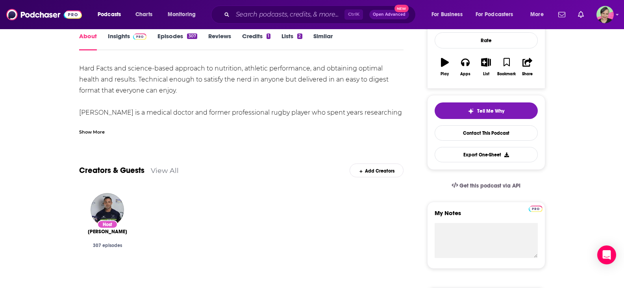
scroll to position [118, 0]
click at [92, 129] on div "Show More" at bounding box center [92, 130] width 26 height 7
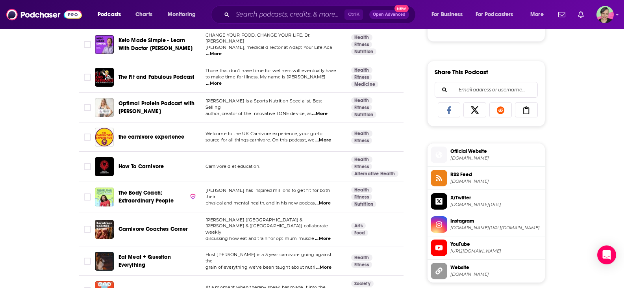
scroll to position [473, 0]
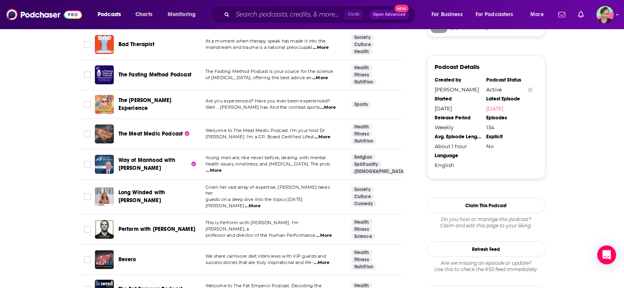
scroll to position [709, 0]
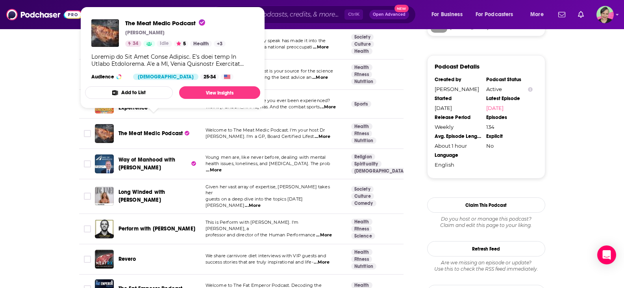
click at [136, 130] on span "The Meat Medic Podcast" at bounding box center [151, 133] width 65 height 7
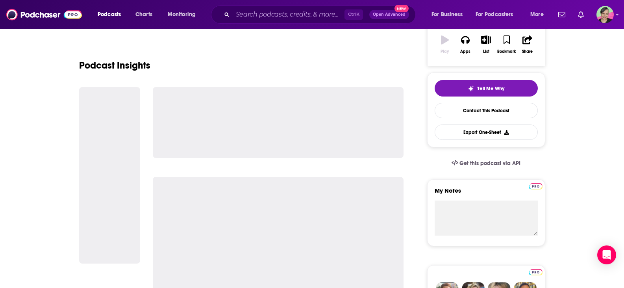
scroll to position [158, 0]
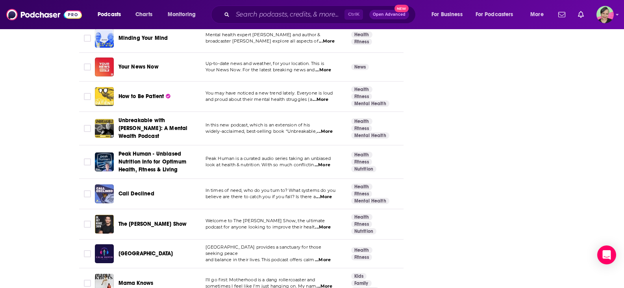
scroll to position [1210, 0]
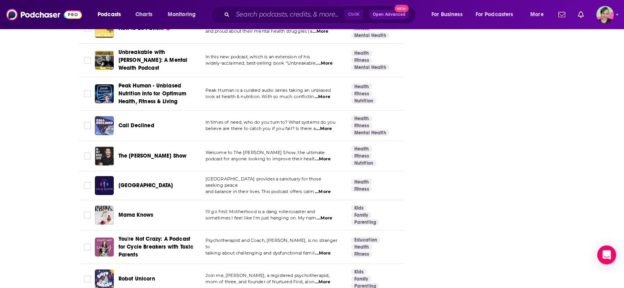
click at [324, 156] on span "...More" at bounding box center [323, 159] width 16 height 6
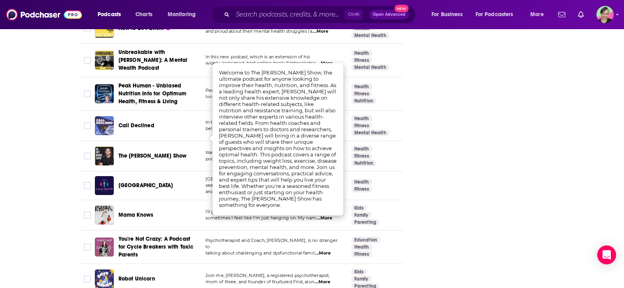
click at [130, 152] on span "The Dr. Joey Munoz Show" at bounding box center [153, 155] width 69 height 7
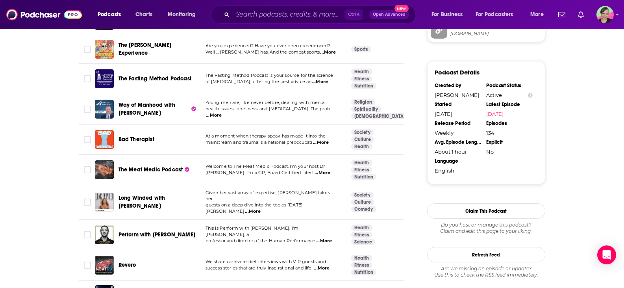
scroll to position [788, 0]
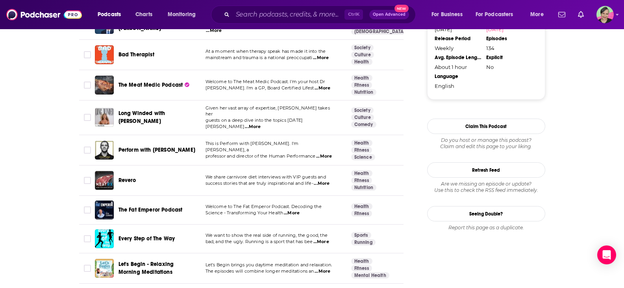
click at [326, 153] on span "...More" at bounding box center [324, 156] width 16 height 6
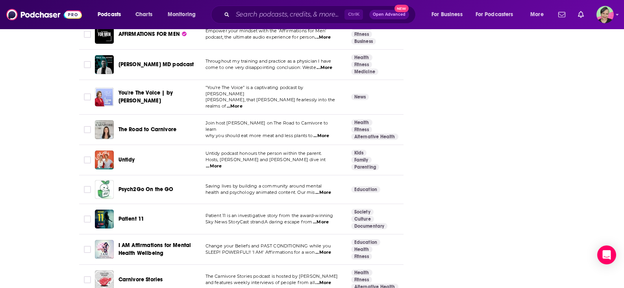
scroll to position [1654, 0]
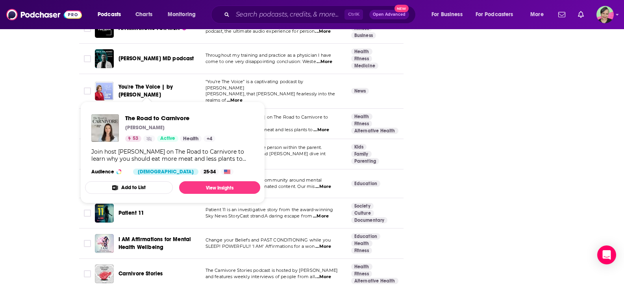
click at [134, 120] on span "The Road to Carnivore" at bounding box center [148, 123] width 58 height 7
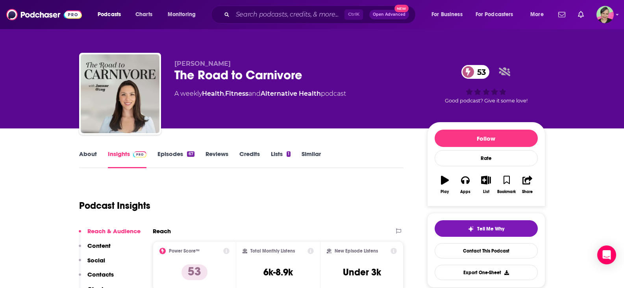
click at [310, 152] on link "Similar" at bounding box center [311, 159] width 19 height 18
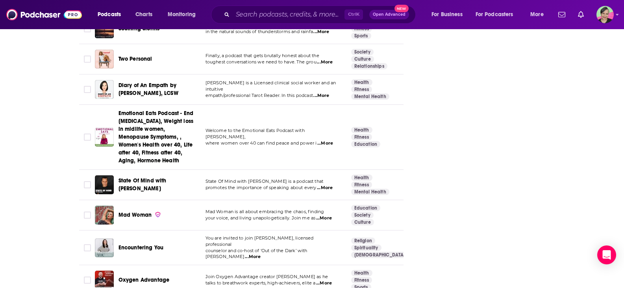
scroll to position [1418, 0]
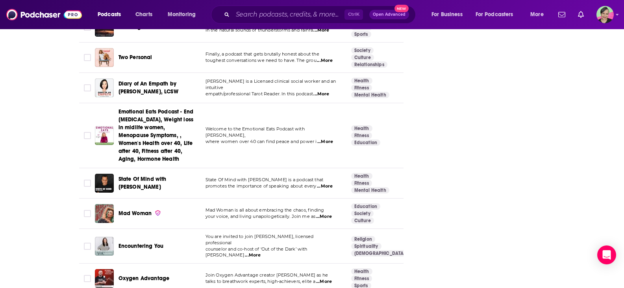
click at [143, 108] on span "Emotional Eats Podcast - End Emotional Eating, Weight loss in midlife women, Me…" at bounding box center [156, 135] width 75 height 54
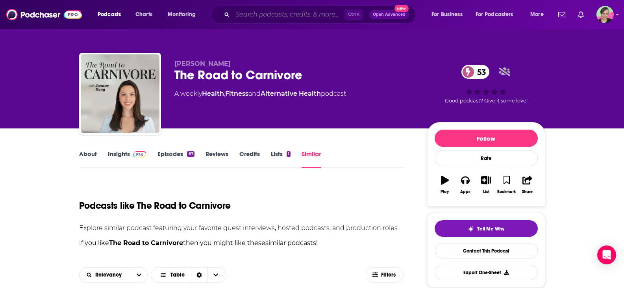
click at [264, 18] on input "Search podcasts, credits, & more..." at bounding box center [289, 14] width 112 height 13
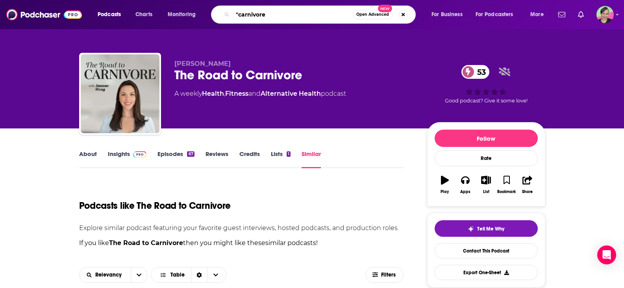
type input ""carnivore""
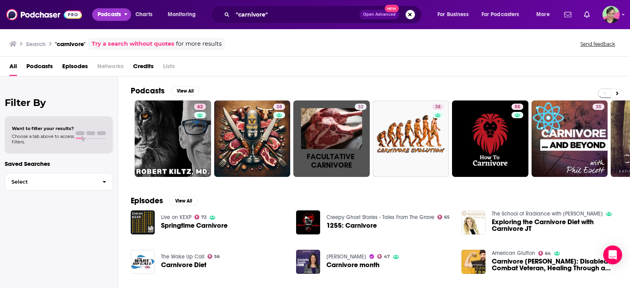
click at [105, 11] on span "Podcasts" at bounding box center [109, 14] width 23 height 11
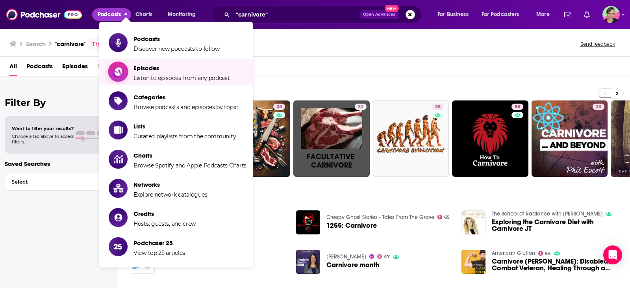
click at [135, 74] on span "Episodes Listen to episodes from any podcast" at bounding box center [182, 72] width 96 height 20
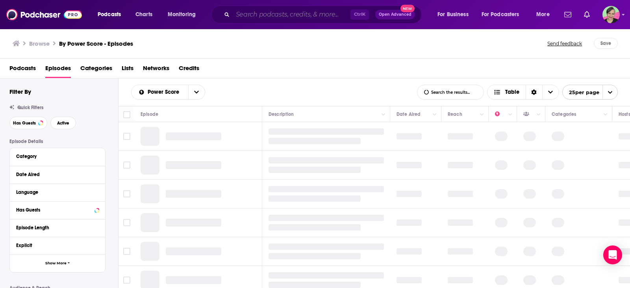
click at [269, 15] on input "Search podcasts, credits, & more..." at bounding box center [292, 14] width 118 height 13
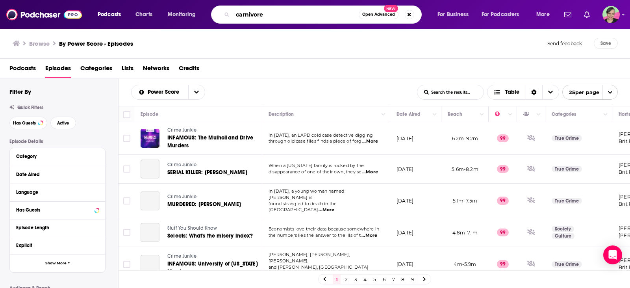
type input "carnivore"
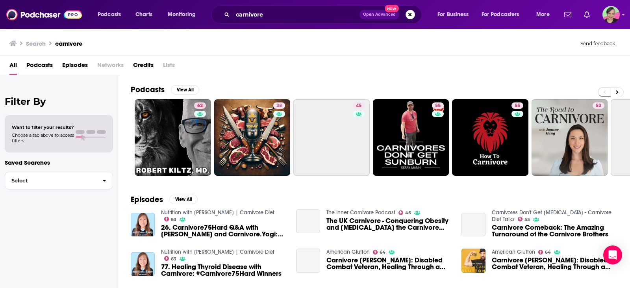
click at [77, 67] on span "Episodes" at bounding box center [75, 67] width 26 height 16
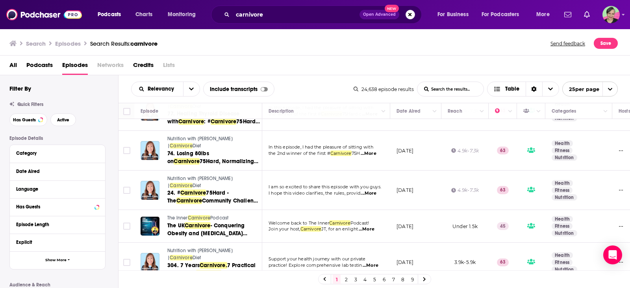
scroll to position [39, 0]
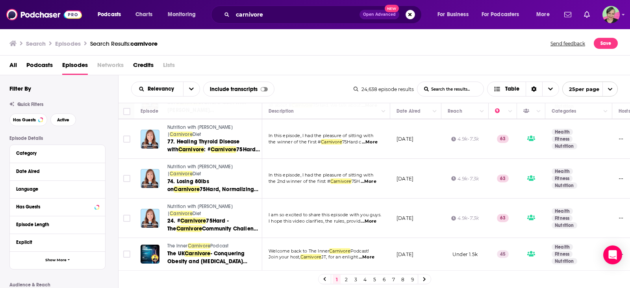
click at [195, 243] on span "Carnivore" at bounding box center [199, 246] width 23 height 6
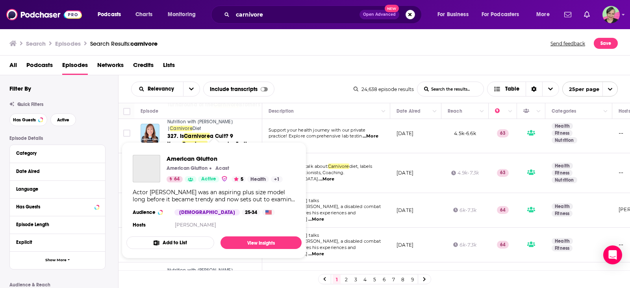
scroll to position [354, 0]
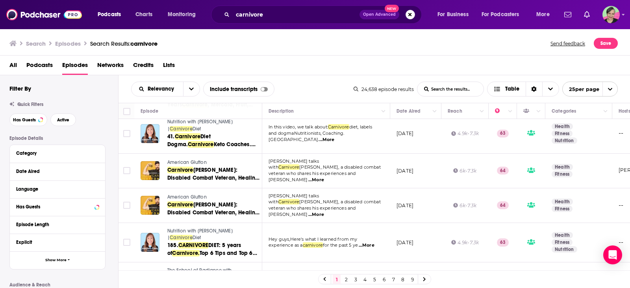
click at [225, 51] on div "Search Episodes Search Results: carnivore Send feedback Save" at bounding box center [315, 41] width 631 height 27
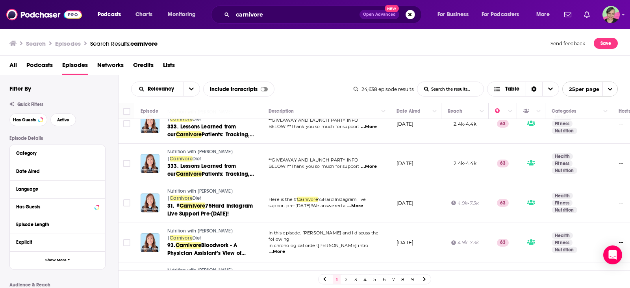
scroll to position [683, 0]
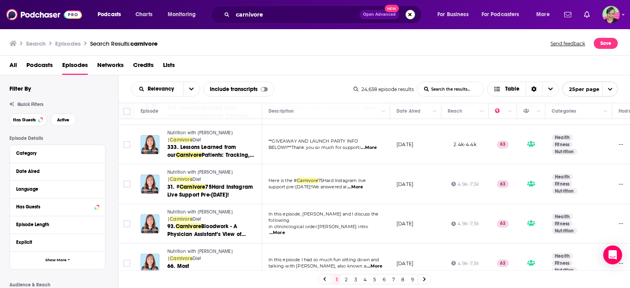
click at [583, 87] on span "25 per page" at bounding box center [581, 89] width 37 height 12
click at [583, 128] on button "100 per page" at bounding box center [590, 129] width 55 height 12
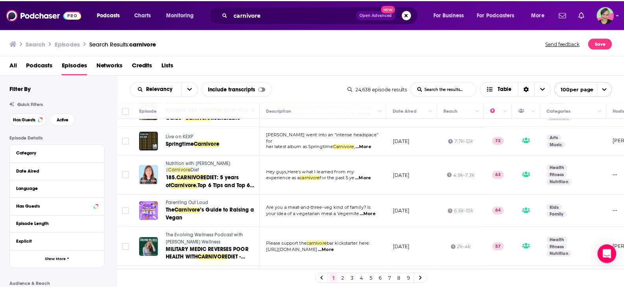
scroll to position [893, 0]
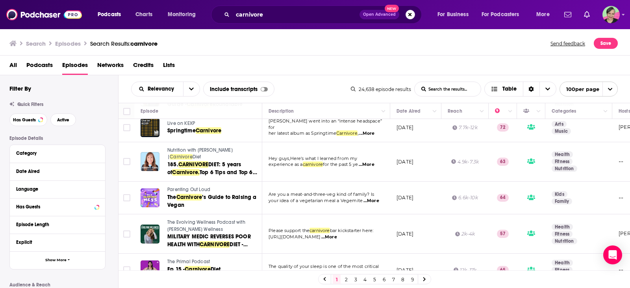
click at [180, 219] on span "The Evolving Wellness Podcast with [PERSON_NAME] Wellness" at bounding box center [206, 225] width 78 height 13
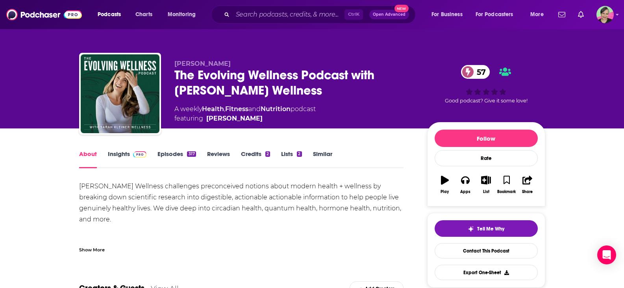
scroll to position [39, 0]
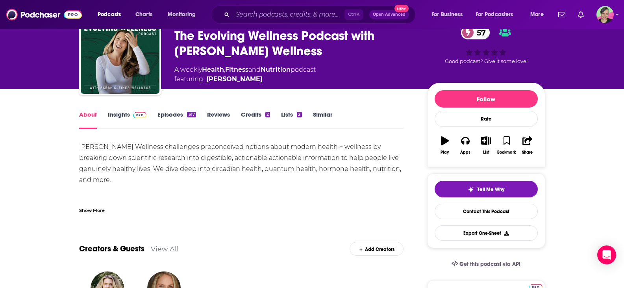
click at [85, 207] on div "Show More" at bounding box center [92, 209] width 26 height 7
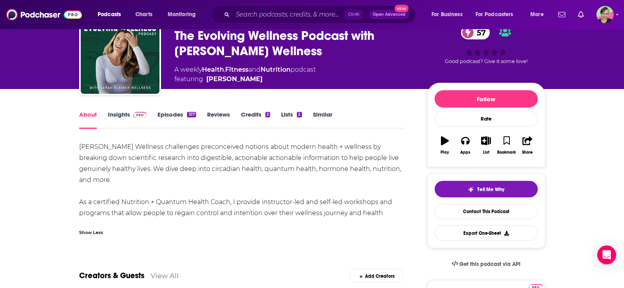
click at [165, 115] on link "Episodes 317" at bounding box center [177, 120] width 38 height 18
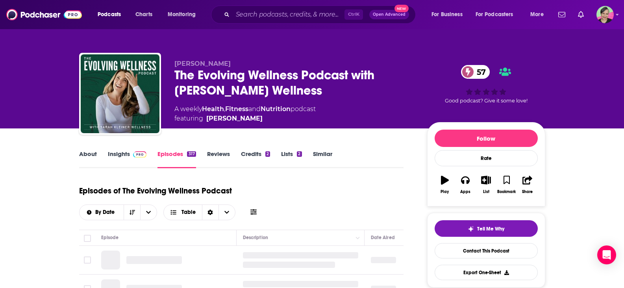
scroll to position [79, 0]
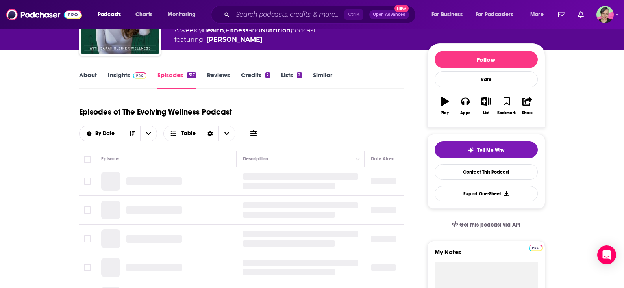
click at [117, 73] on link "Insights" at bounding box center [127, 80] width 39 height 18
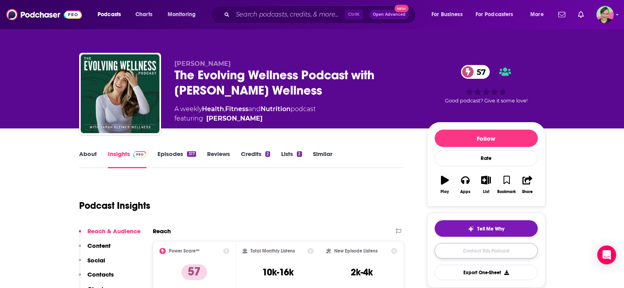
click at [486, 252] on link "Contact This Podcast" at bounding box center [486, 250] width 103 height 15
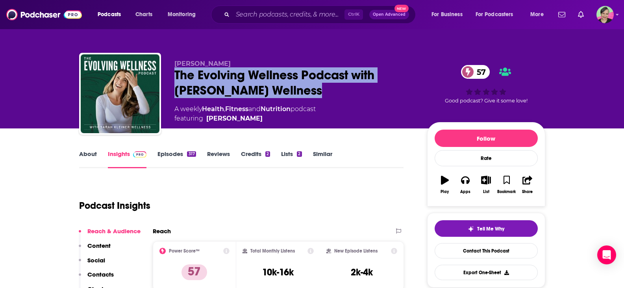
drag, startPoint x: 178, startPoint y: 74, endPoint x: 319, endPoint y: 88, distance: 141.7
click at [319, 88] on div "The Evolving Wellness Podcast with Sarah Kleiner Wellness 57" at bounding box center [294, 82] width 240 height 31
click at [505, 251] on link "Contact This Podcast" at bounding box center [486, 250] width 103 height 15
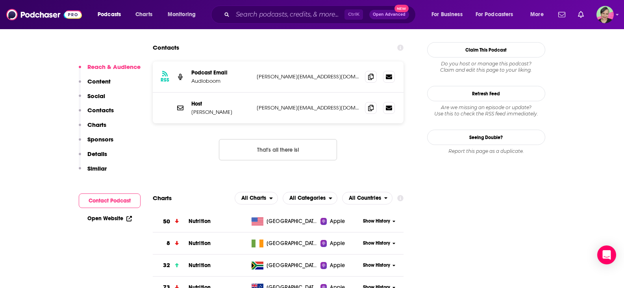
scroll to position [746, 0]
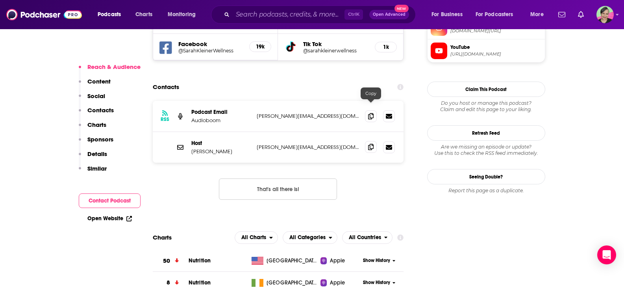
click at [371, 144] on icon at bounding box center [371, 147] width 6 height 6
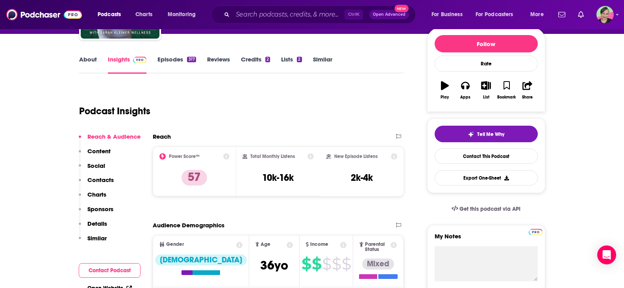
scroll to position [0, 0]
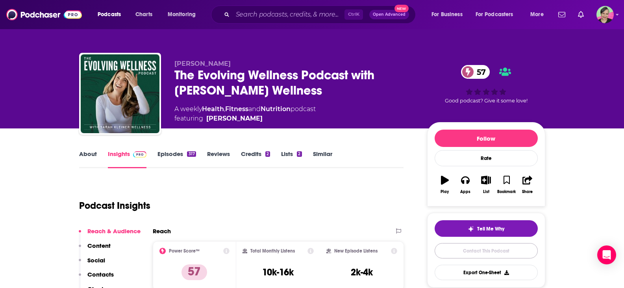
drag, startPoint x: 492, startPoint y: 249, endPoint x: 484, endPoint y: 247, distance: 8.1
click at [492, 249] on link "Contact This Podcast" at bounding box center [486, 250] width 103 height 15
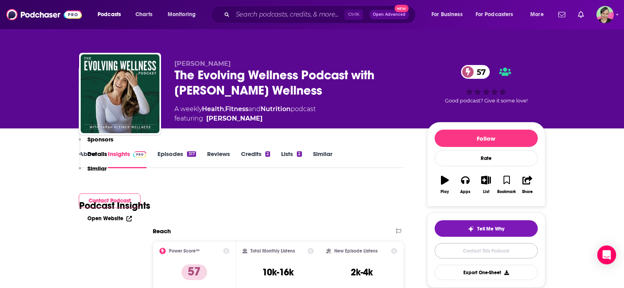
scroll to position [785, 0]
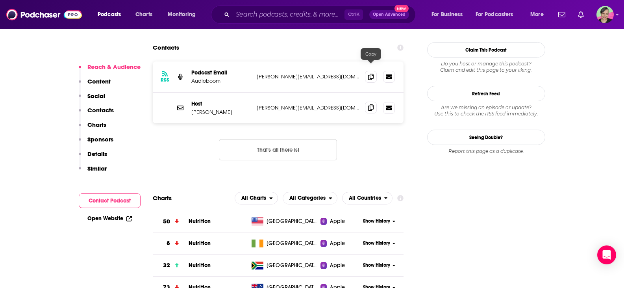
click at [369, 104] on icon at bounding box center [371, 107] width 6 height 6
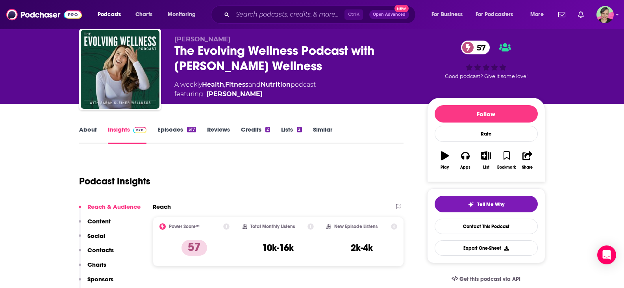
scroll to position [0, 0]
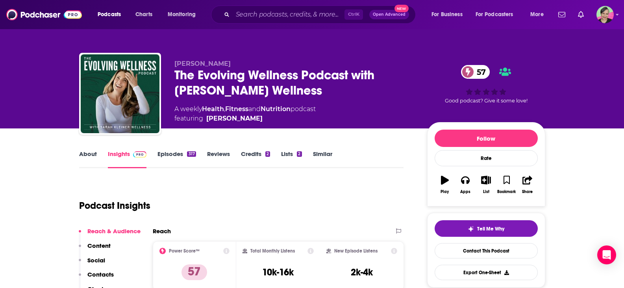
click at [325, 151] on link "Similar" at bounding box center [322, 159] width 19 height 18
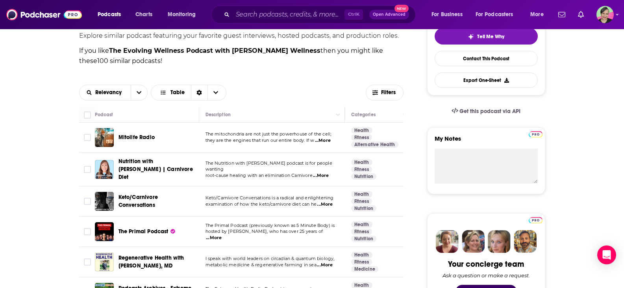
scroll to position [350, 0]
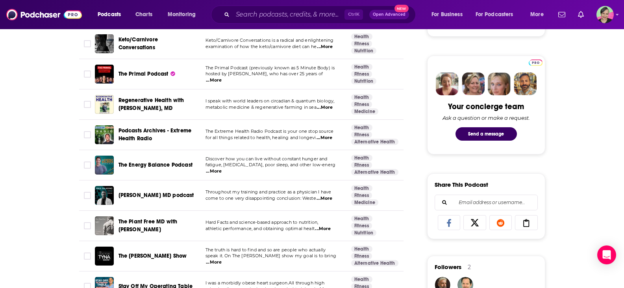
click at [222, 168] on span "...More" at bounding box center [214, 171] width 16 height 6
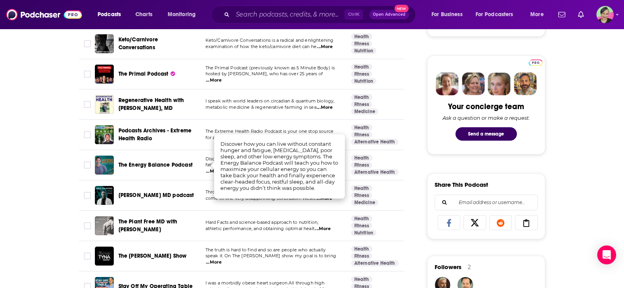
click at [143, 161] on span "The Energy Balance Podcast" at bounding box center [156, 164] width 74 height 7
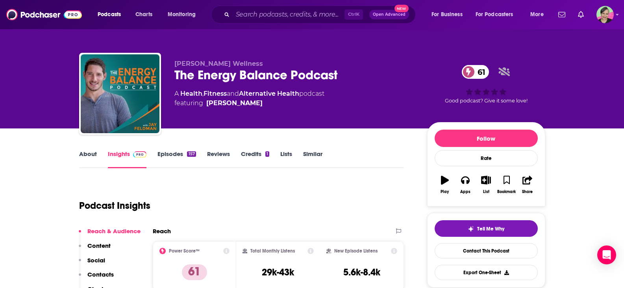
click at [86, 152] on link "About" at bounding box center [88, 159] width 18 height 18
click at [258, 15] on input "Search podcasts, credits, & more..." at bounding box center [289, 14] width 112 height 13
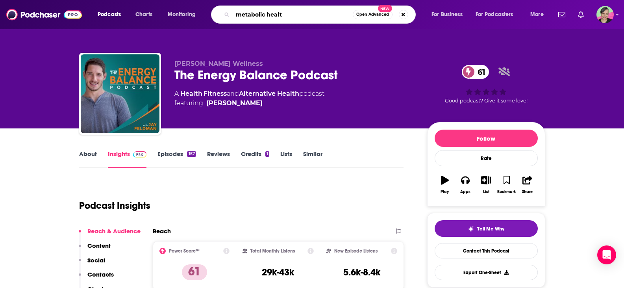
type input "metabolic health"
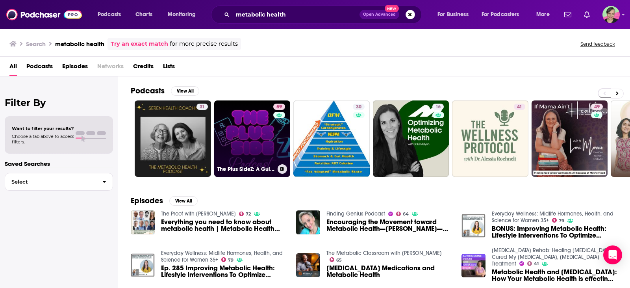
click at [261, 119] on link "59 The Plus SideZ: A Guide to GLP-1 & Metabolic Health" at bounding box center [252, 138] width 76 height 76
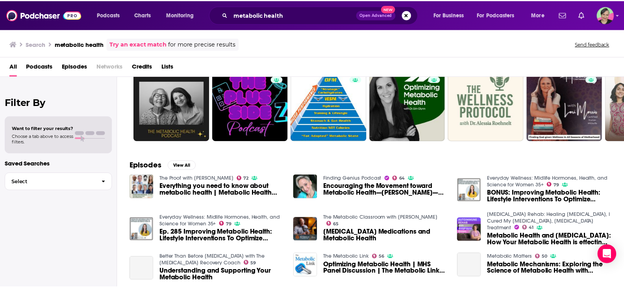
scroll to position [118, 0]
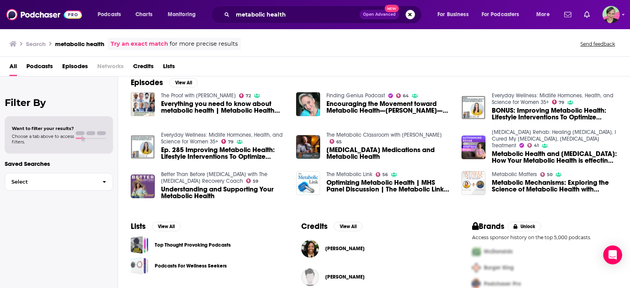
click at [534, 96] on link "Everyday Wellness: Midlife Hormones, Health, and Science for Women 35+" at bounding box center [553, 98] width 122 height 13
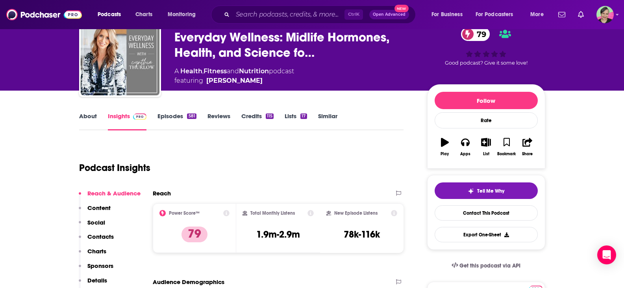
scroll to position [39, 0]
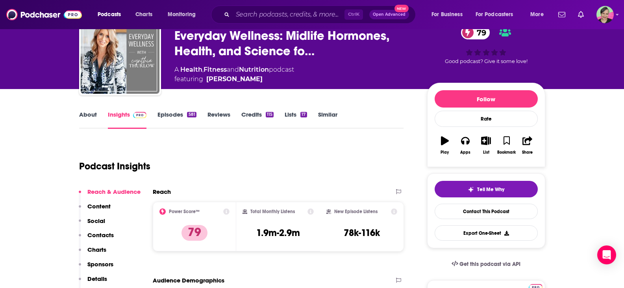
click at [90, 111] on link "About" at bounding box center [88, 120] width 18 height 18
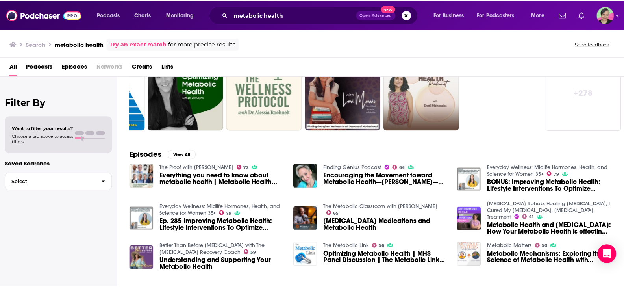
scroll to position [118, 0]
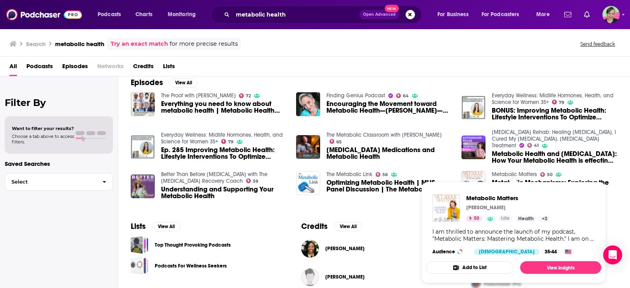
click at [523, 174] on link "Metabolic Matters" at bounding box center [514, 174] width 45 height 7
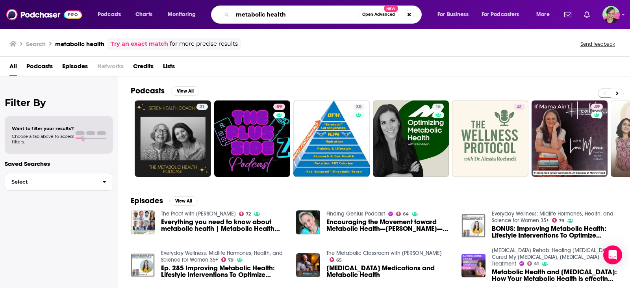
drag, startPoint x: 291, startPoint y: 16, endPoint x: 355, endPoint y: 19, distance: 64.7
click at [355, 19] on input "metabolic health" at bounding box center [296, 14] width 126 height 13
type input "metabolic keto"
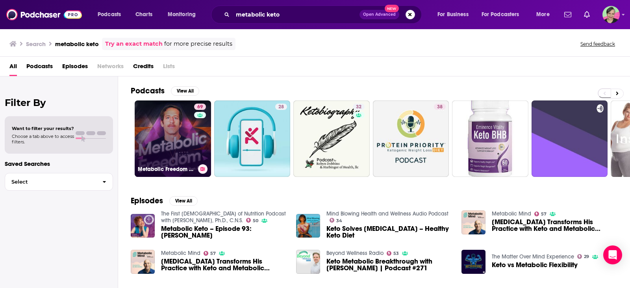
click at [173, 115] on link "69 Metabolic Freedom With Ben Azadi" at bounding box center [173, 138] width 76 height 76
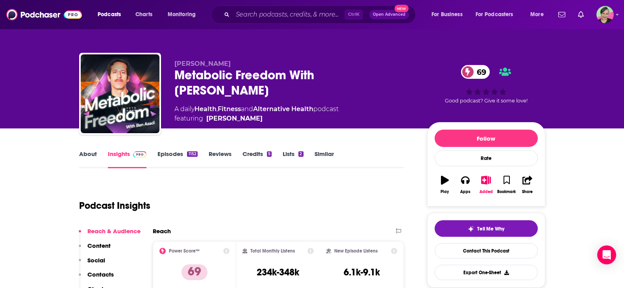
scroll to position [79, 0]
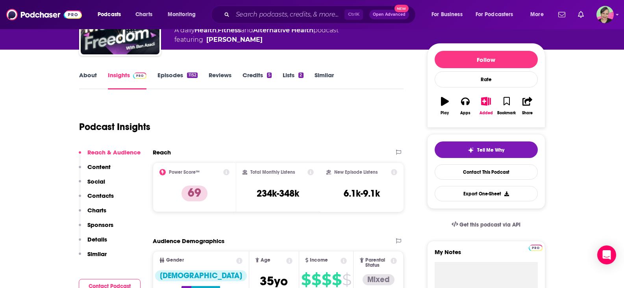
click at [87, 74] on link "About" at bounding box center [88, 80] width 18 height 18
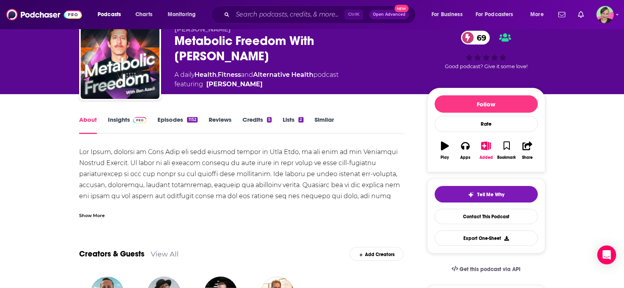
scroll to position [79, 0]
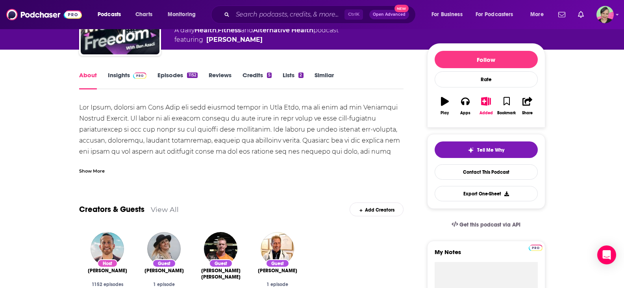
click at [176, 74] on link "Episodes 1152" at bounding box center [178, 80] width 40 height 18
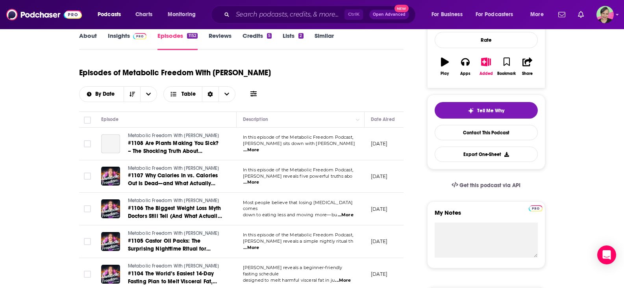
scroll to position [39, 0]
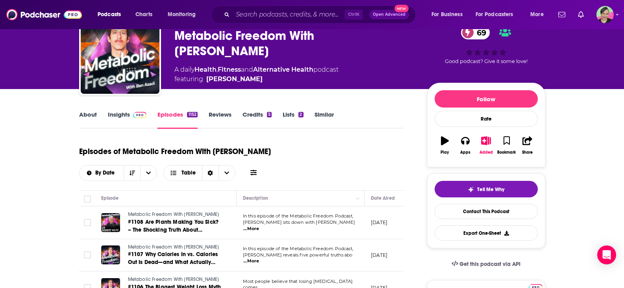
click at [330, 115] on link "Similar" at bounding box center [324, 120] width 19 height 18
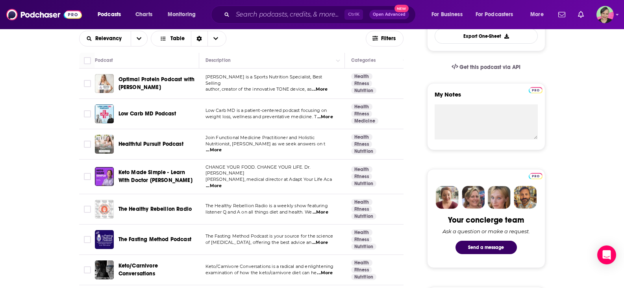
scroll to position [276, 0]
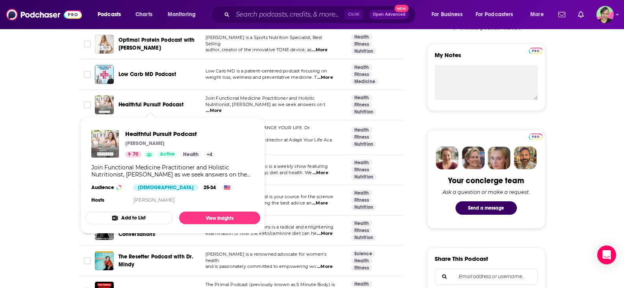
click at [150, 105] on span "Healthful Pursuit Podcast" at bounding box center [151, 104] width 65 height 7
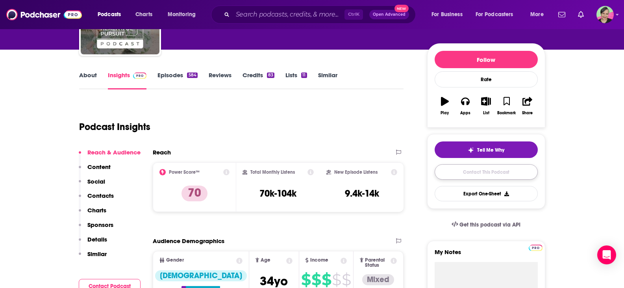
click at [496, 174] on link "Contact This Podcast" at bounding box center [486, 171] width 103 height 15
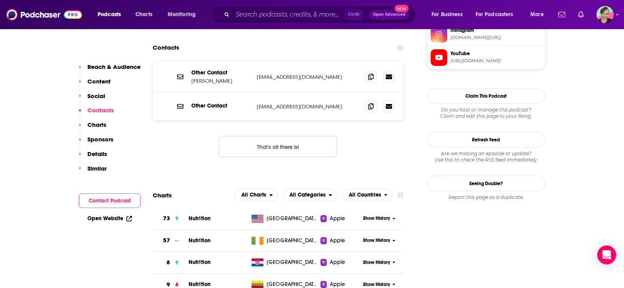
scroll to position [614, 0]
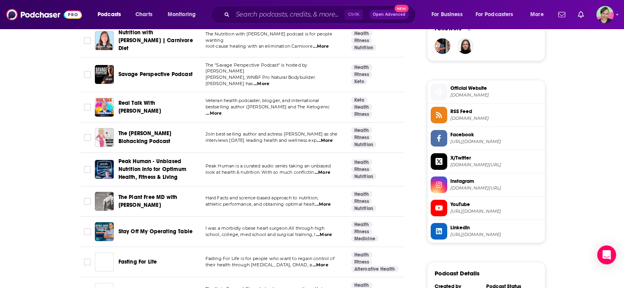
scroll to position [591, 0]
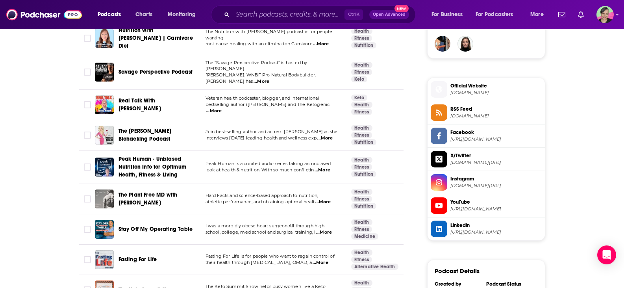
click at [330, 135] on span "...More" at bounding box center [325, 138] width 16 height 6
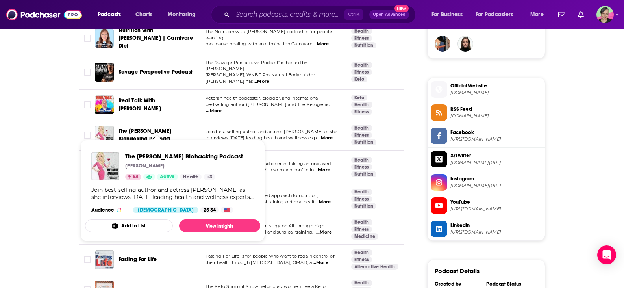
click at [132, 128] on span "The Melanie Avalon Biohacking Podcast" at bounding box center [145, 135] width 53 height 15
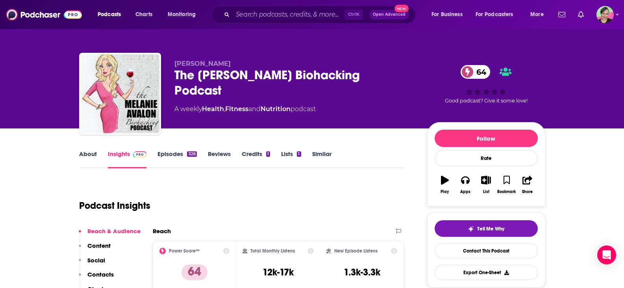
click at [173, 154] on link "Episodes 326" at bounding box center [177, 159] width 39 height 18
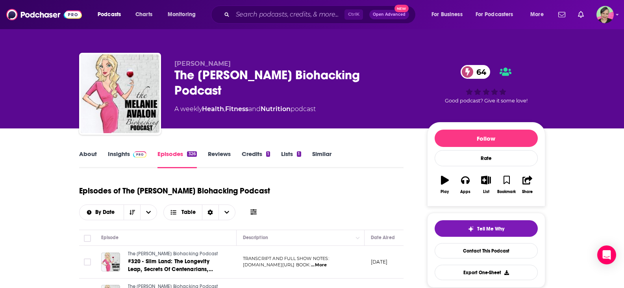
drag, startPoint x: 273, startPoint y: 81, endPoint x: 406, endPoint y: 75, distance: 134.0
click at [406, 75] on div "The Melanie Avalon Biohacking Podcast 64" at bounding box center [294, 82] width 240 height 31
copy h2 "The Melanie Avalon Biohacking Podcast"
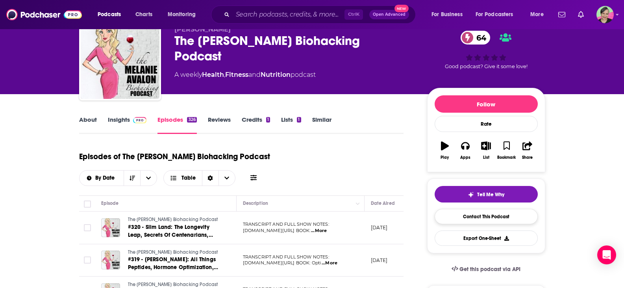
scroll to position [39, 0]
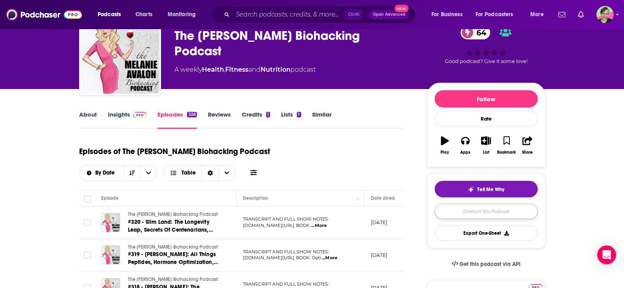
click at [485, 210] on link "Contact This Podcast" at bounding box center [486, 211] width 103 height 15
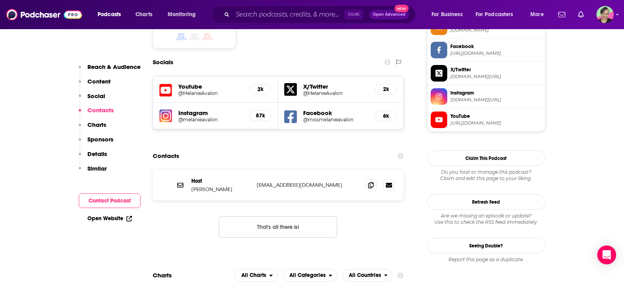
scroll to position [676, 0]
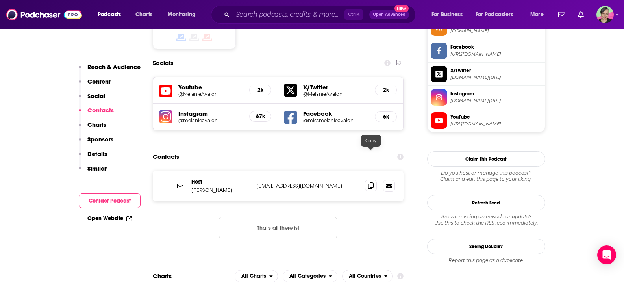
click at [373, 182] on icon at bounding box center [371, 185] width 6 height 6
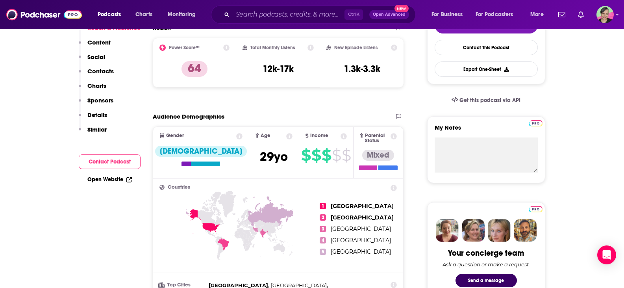
scroll to position [0, 0]
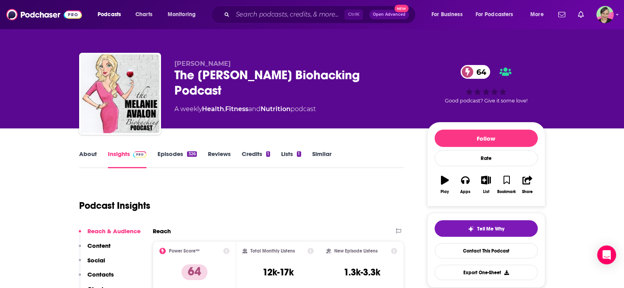
drag, startPoint x: 231, startPoint y: 77, endPoint x: 415, endPoint y: 80, distance: 184.0
click at [415, 80] on div "Melanie Avalon The Melanie Avalon Biohacking Podcast 64 A weekly Health , Fitne…" at bounding box center [359, 95] width 371 height 71
copy h2 "The Melanie Avalon Biohacking Podcast"
click at [327, 154] on link "Similar" at bounding box center [321, 159] width 19 height 18
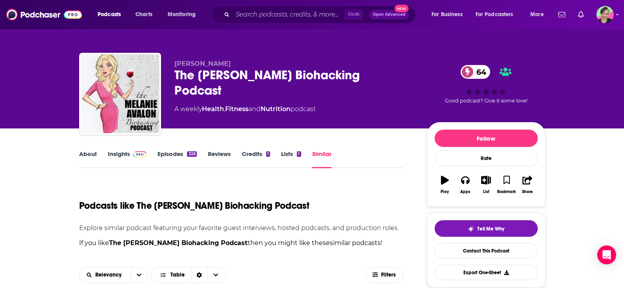
scroll to position [158, 0]
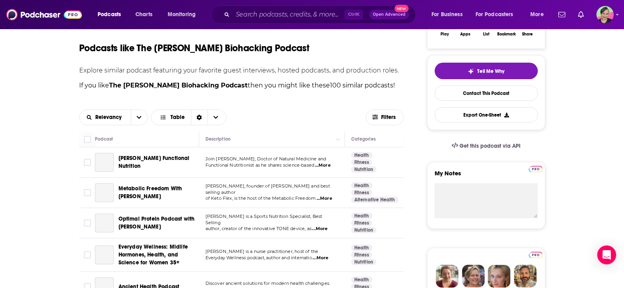
click at [326, 162] on span "...More" at bounding box center [323, 165] width 16 height 6
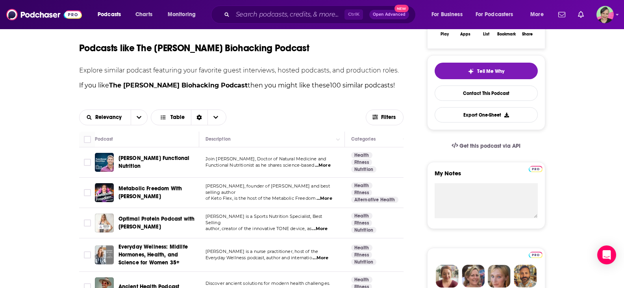
scroll to position [197, 0]
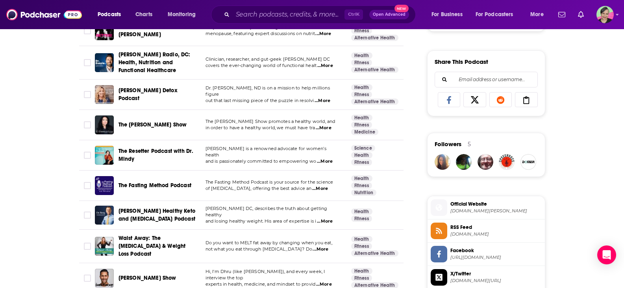
scroll to position [512, 0]
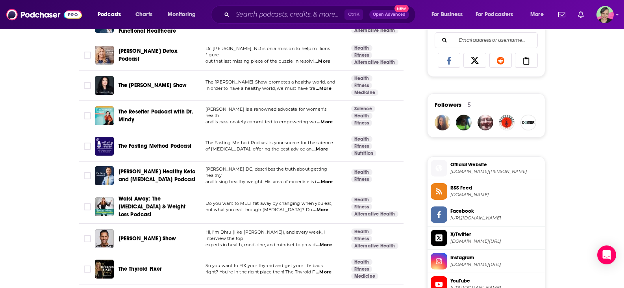
click at [325, 119] on span "...More" at bounding box center [325, 122] width 16 height 6
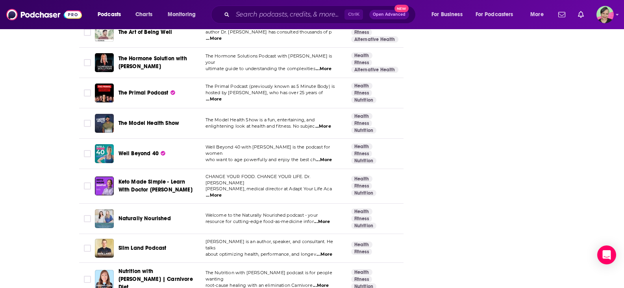
scroll to position [1300, 0]
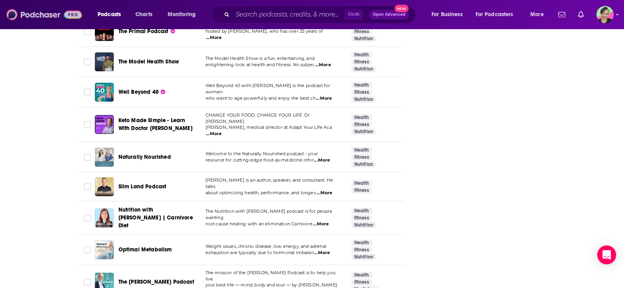
click at [41, 19] on img at bounding box center [44, 14] width 76 height 15
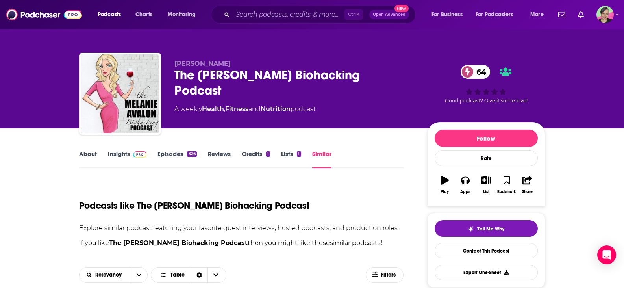
scroll to position [197, 0]
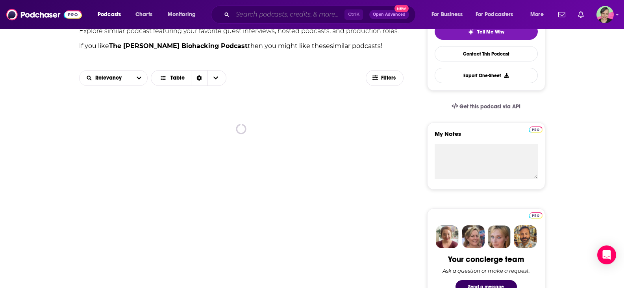
click at [278, 13] on input "Search podcasts, credits, & more..." at bounding box center [289, 14] width 112 height 13
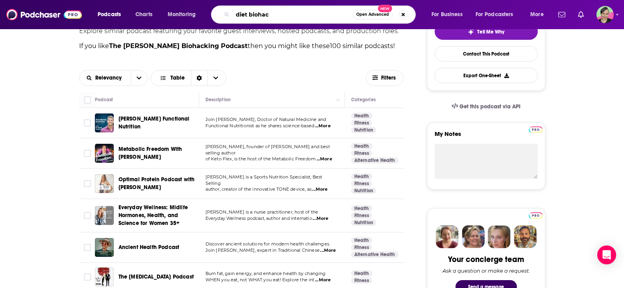
type input "diet biohack"
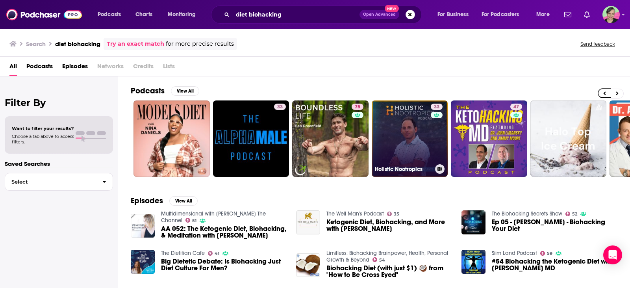
scroll to position [0, 2]
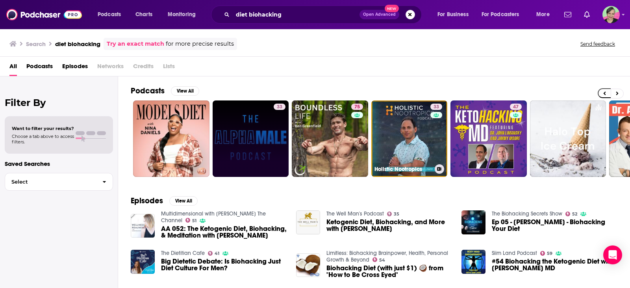
click at [260, 140] on link "33" at bounding box center [251, 138] width 76 height 76
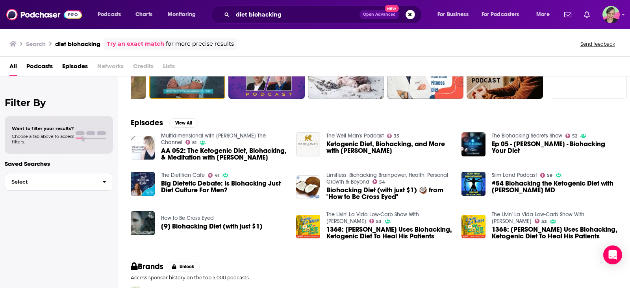
scroll to position [79, 0]
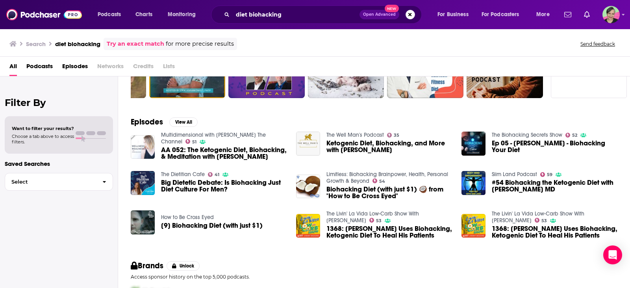
click at [534, 276] on p "Access sponsor history on the top 5,000 podcasts." at bounding box center [374, 277] width 487 height 6
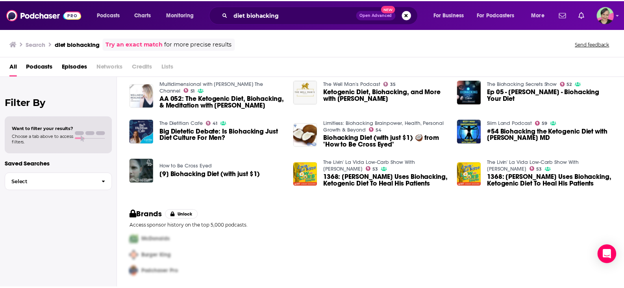
scroll to position [0, 0]
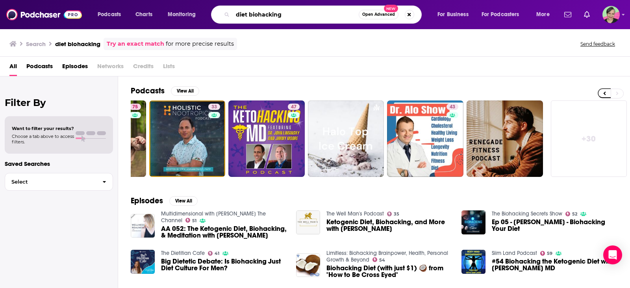
drag, startPoint x: 250, startPoint y: 15, endPoint x: 223, endPoint y: 15, distance: 26.8
click at [223, 15] on div "diet biohacking Open Advanced New" at bounding box center [316, 15] width 211 height 18
type input "biohacking"
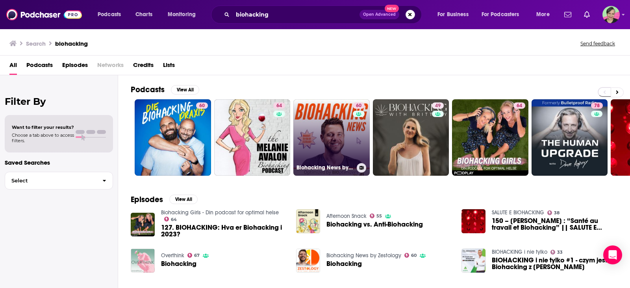
click at [328, 113] on link "60 Biohacking News by Zestology" at bounding box center [331, 137] width 76 height 76
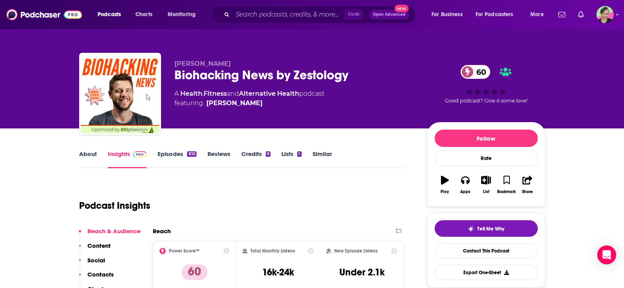
click at [164, 153] on link "Episodes 816" at bounding box center [177, 159] width 39 height 18
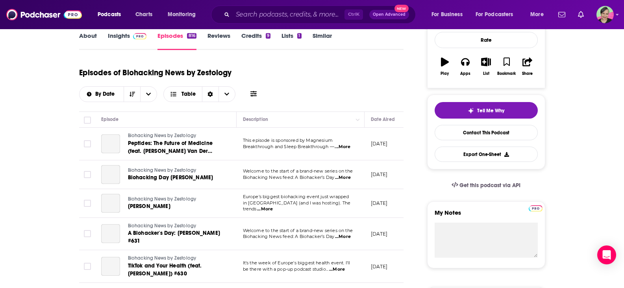
scroll to position [39, 0]
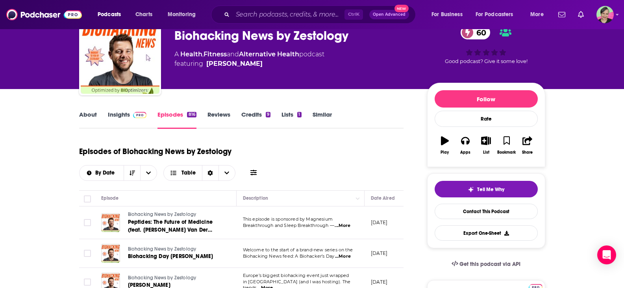
click at [253, 173] on icon at bounding box center [254, 173] width 6 height 6
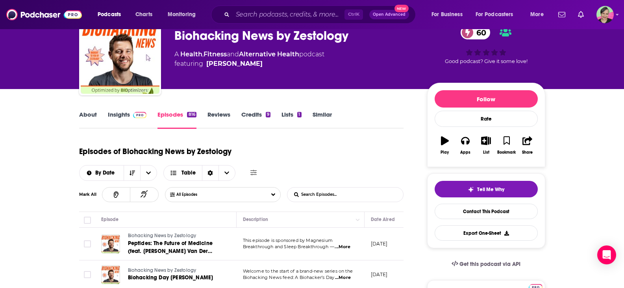
click at [325, 192] on input "List Search Input" at bounding box center [329, 194] width 82 height 14
type input "carnivore"
click at [325, 191] on input "carnivore" at bounding box center [329, 194] width 82 height 14
click at [325, 197] on input "carnivore" at bounding box center [329, 194] width 82 height 14
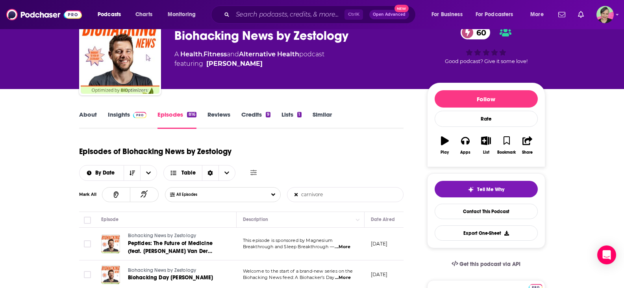
click at [323, 198] on input "carnivore" at bounding box center [329, 194] width 82 height 14
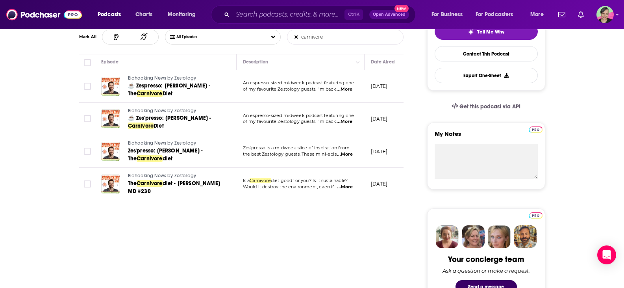
scroll to position [0, 0]
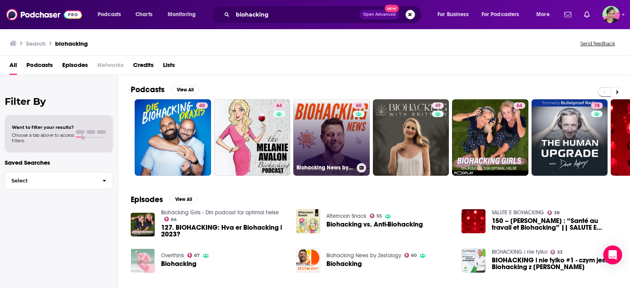
click at [345, 119] on link "60 Biohacking News by Zestology" at bounding box center [331, 137] width 76 height 76
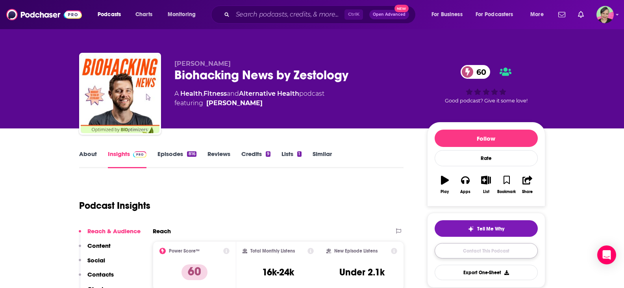
click at [490, 249] on link "Contact This Podcast" at bounding box center [486, 250] width 103 height 15
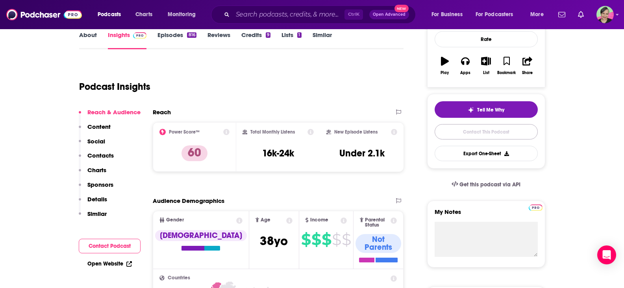
scroll to position [137, 0]
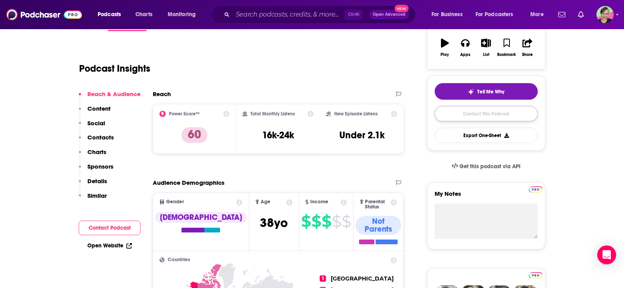
click at [464, 113] on link "Contact This Podcast" at bounding box center [486, 113] width 103 height 15
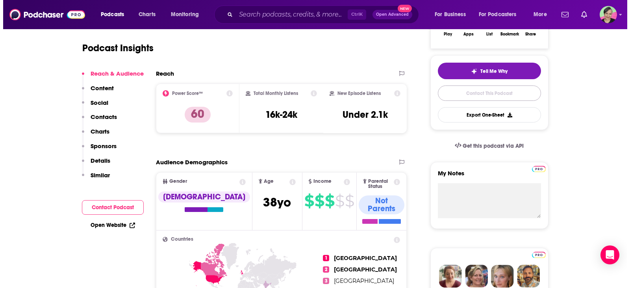
scroll to position [0, 0]
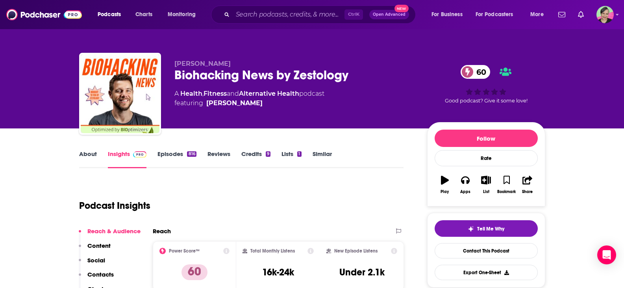
click at [265, 91] on link "Alternative Health" at bounding box center [269, 93] width 60 height 7
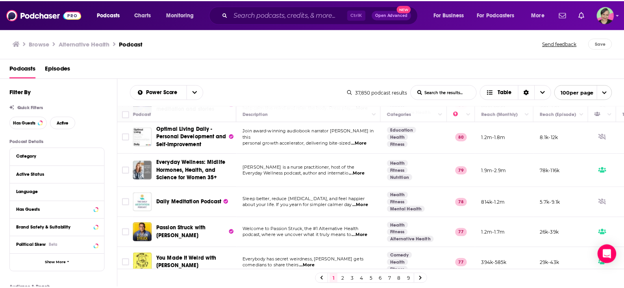
scroll to position [197, 0]
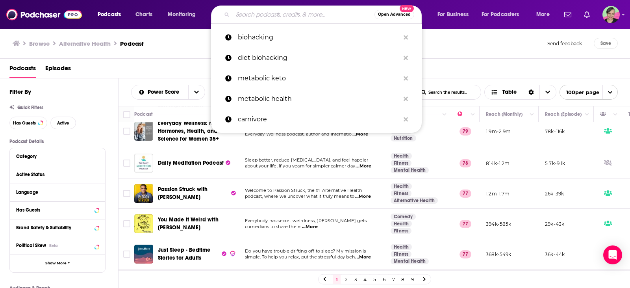
click at [294, 13] on input "Search podcasts, credits, & more..." at bounding box center [304, 14] width 142 height 13
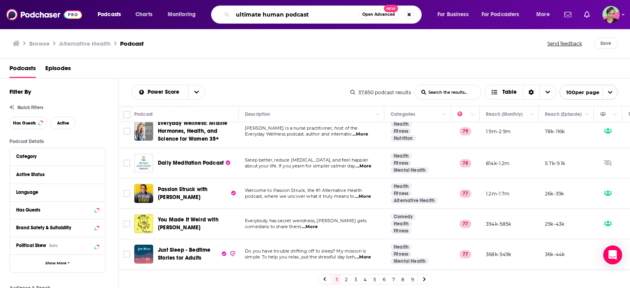
type input "ultimate human podcast"
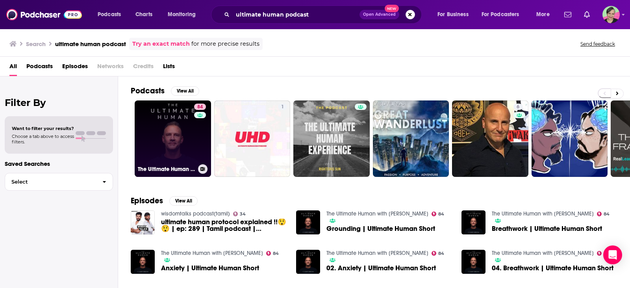
click at [163, 116] on link "84 The Ultimate Human with [PERSON_NAME]" at bounding box center [173, 138] width 76 height 76
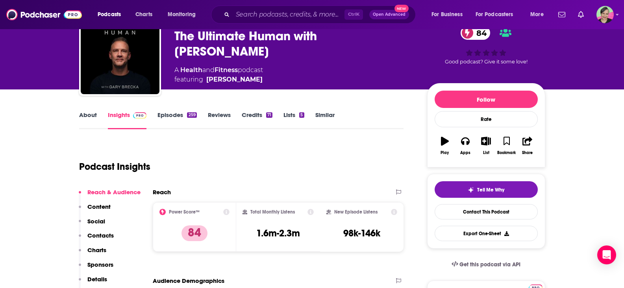
scroll to position [39, 0]
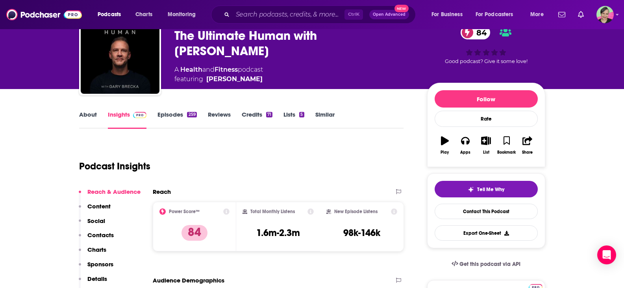
click at [85, 112] on link "About" at bounding box center [88, 120] width 18 height 18
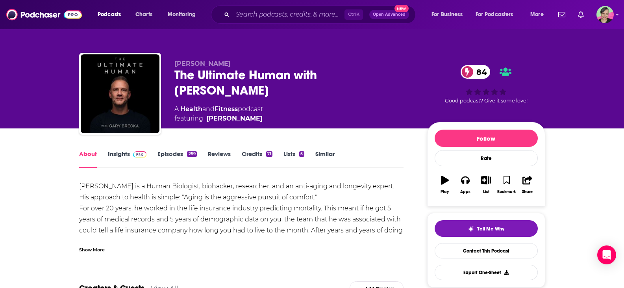
click at [114, 154] on link "Insights" at bounding box center [127, 159] width 39 height 18
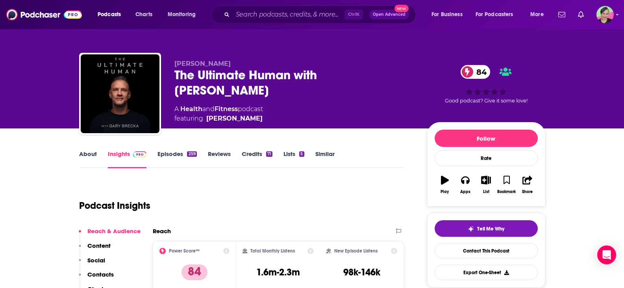
click at [175, 154] on link "Episodes 259" at bounding box center [177, 159] width 39 height 18
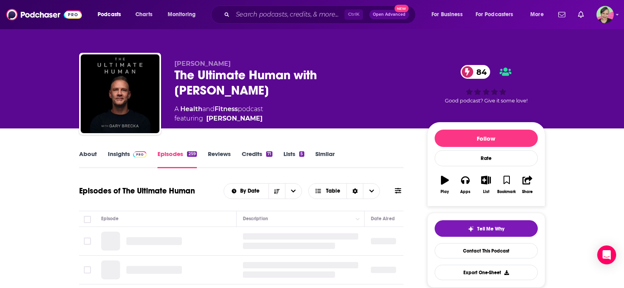
click at [398, 189] on icon at bounding box center [398, 191] width 6 height 6
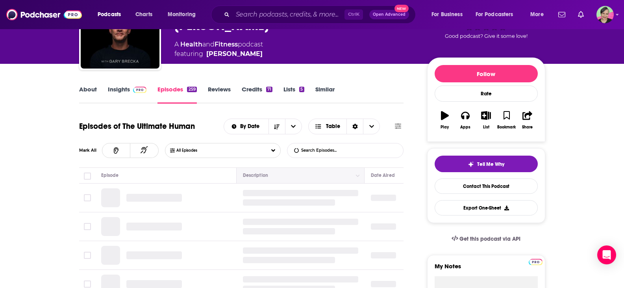
scroll to position [79, 0]
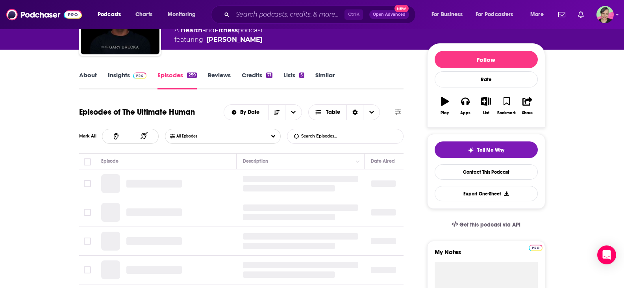
click at [319, 138] on input "List Search Input" at bounding box center [329, 136] width 82 height 14
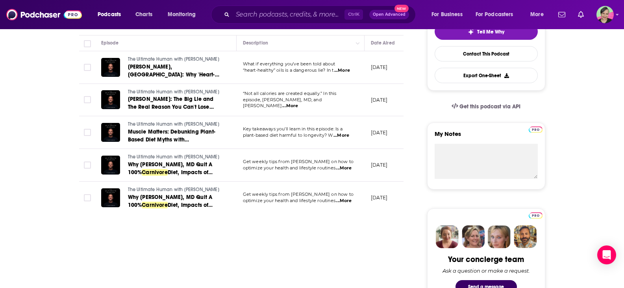
scroll to position [0, 0]
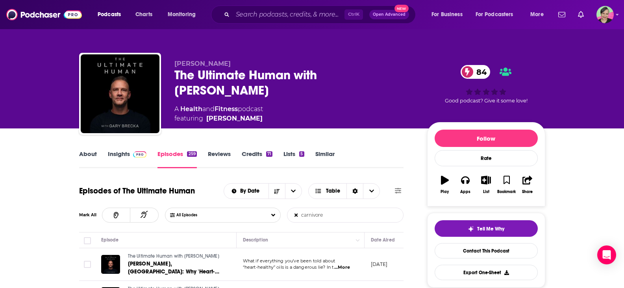
type input "carnivore"
click at [271, 11] on input "Search podcasts, credits, & more..." at bounding box center [289, 14] width 112 height 13
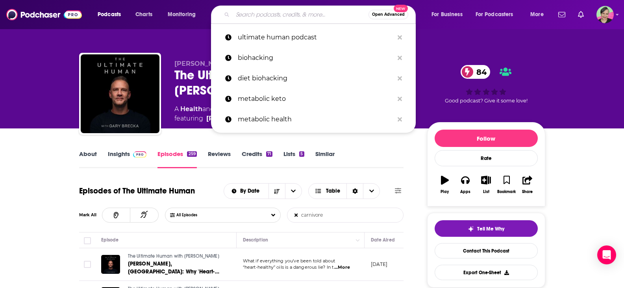
paste input "Biohacking with [PERSON_NAME]"
type input "Biohacking with [PERSON_NAME]"
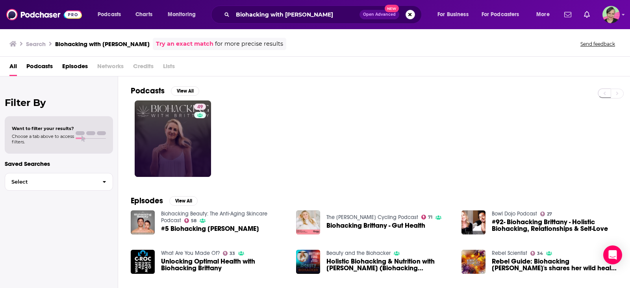
click at [165, 134] on link "49" at bounding box center [173, 138] width 76 height 76
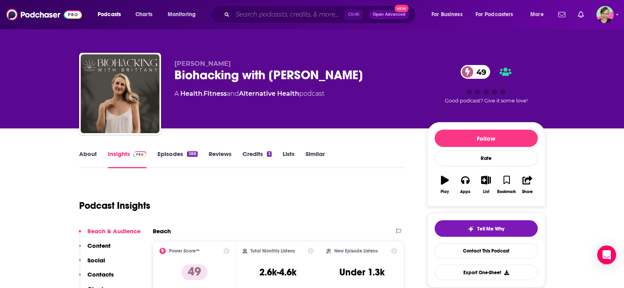
click at [285, 15] on input "Search podcasts, credits, & more..." at bounding box center [289, 14] width 112 height 13
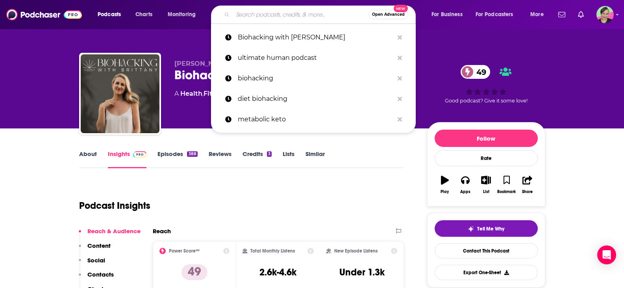
paste input "Carnivore Cast"
type input "Carnivore Cast"
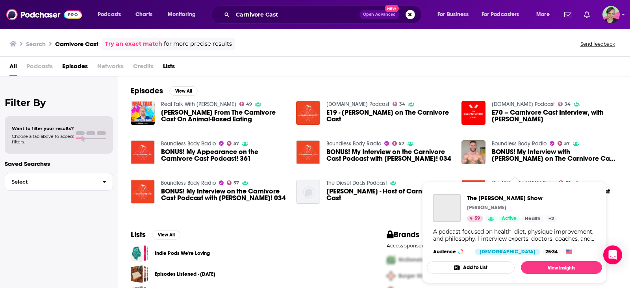
click at [522, 182] on span "The [PERSON_NAME] Show [PERSON_NAME] 59 Active Health + 2 A podcast focused on …" at bounding box center [514, 233] width 175 height 102
click at [501, 198] on span "The [PERSON_NAME] Show" at bounding box center [512, 197] width 90 height 7
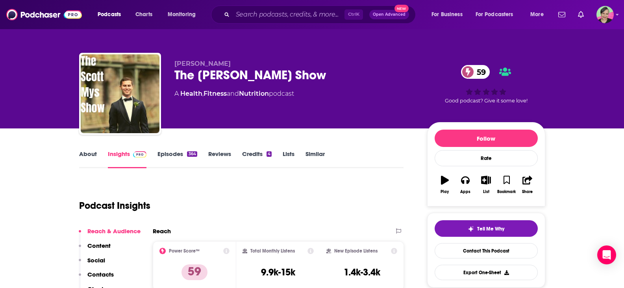
click at [85, 154] on link "About" at bounding box center [88, 159] width 18 height 18
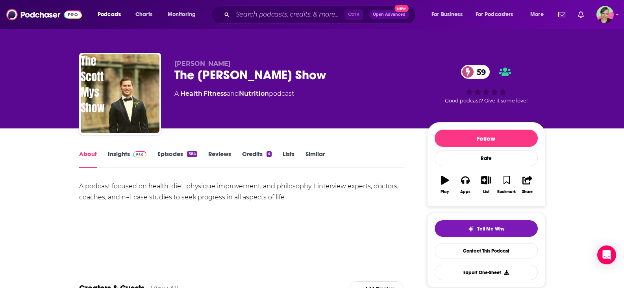
click at [169, 156] on link "Episodes 364" at bounding box center [177, 159] width 39 height 18
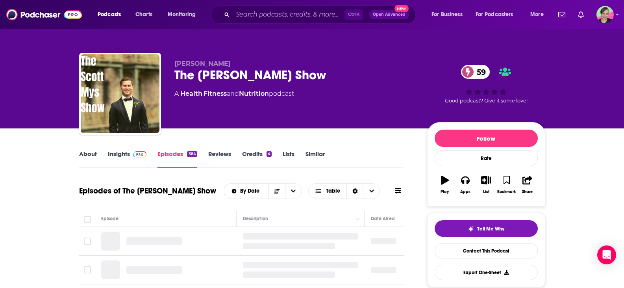
scroll to position [79, 0]
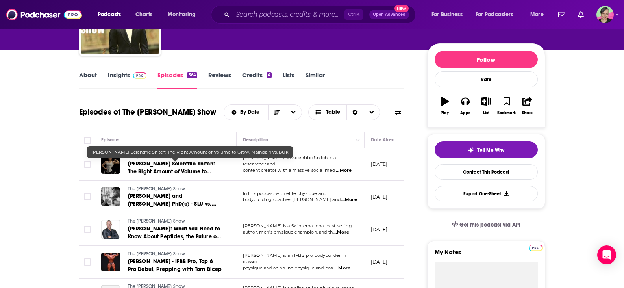
click at [120, 73] on link "Insights" at bounding box center [127, 80] width 39 height 18
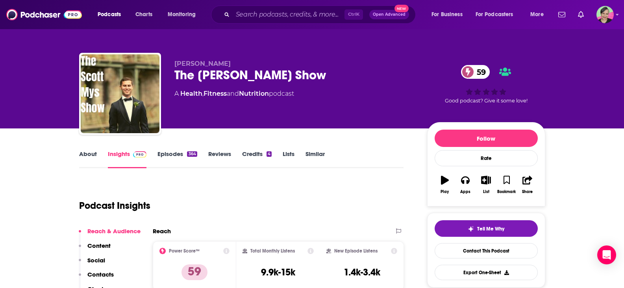
scroll to position [79, 0]
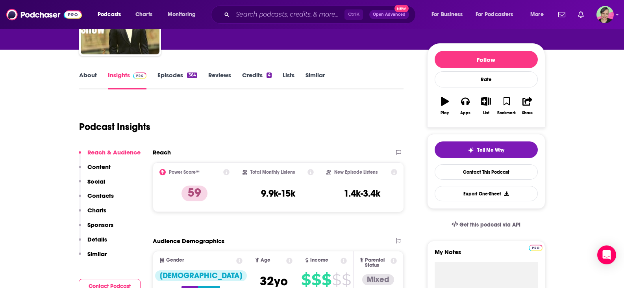
click at [86, 74] on link "About" at bounding box center [88, 80] width 18 height 18
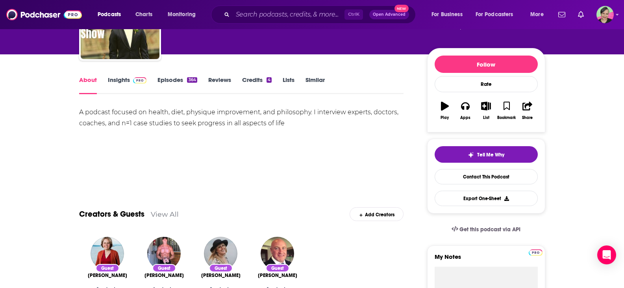
scroll to position [79, 0]
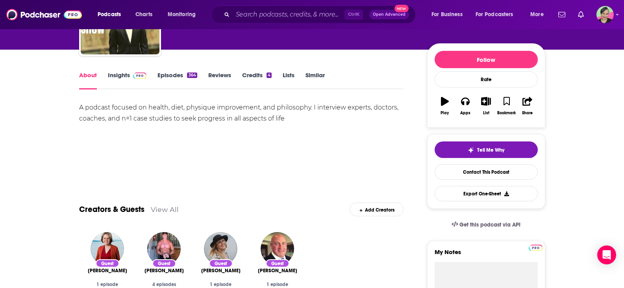
click at [168, 78] on link "Episodes 364" at bounding box center [177, 80] width 39 height 18
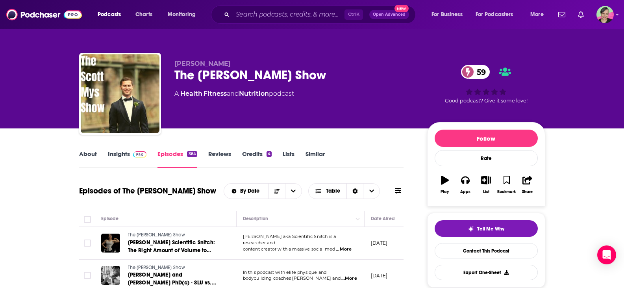
click at [115, 155] on link "Insights" at bounding box center [127, 159] width 39 height 18
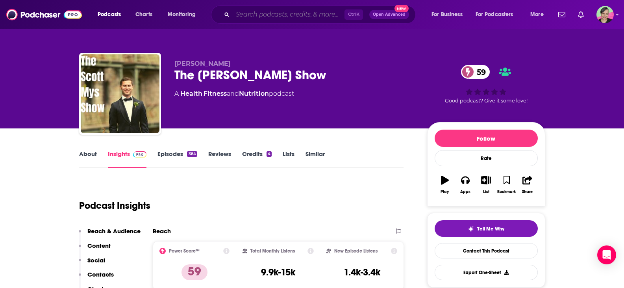
click at [263, 13] on input "Search podcasts, credits, & more..." at bounding box center [289, 14] width 112 height 13
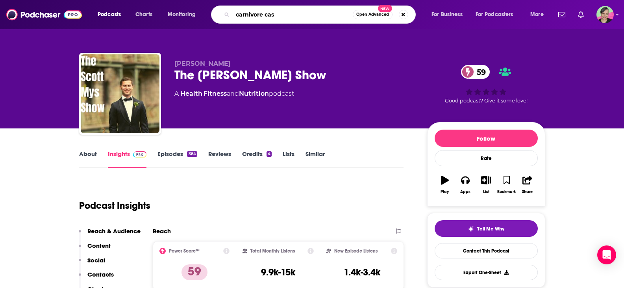
type input "carnivore cast"
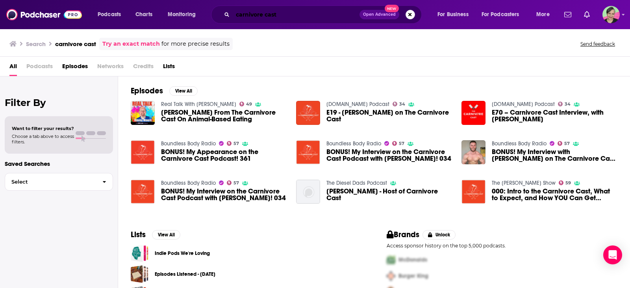
click at [236, 13] on input "carnivore cast" at bounding box center [296, 14] width 127 height 13
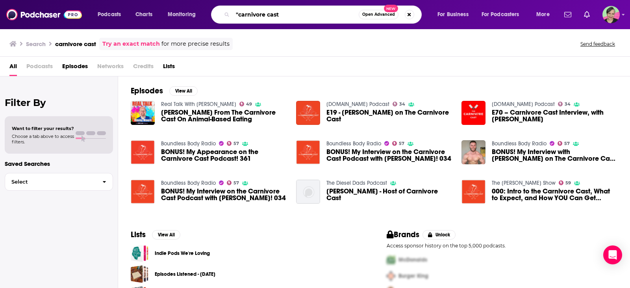
click at [288, 16] on input ""carnivore cast" at bounding box center [296, 14] width 126 height 13
type input ""carnivore cast""
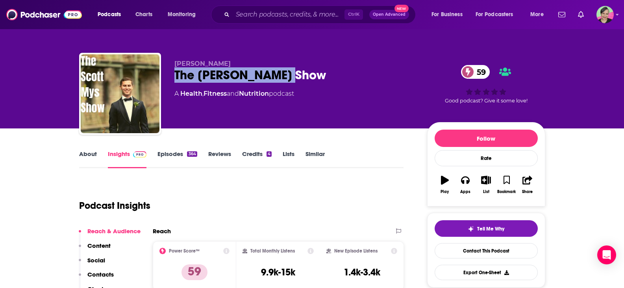
drag, startPoint x: 284, startPoint y: 76, endPoint x: 174, endPoint y: 73, distance: 110.3
click at [174, 73] on div "[PERSON_NAME] The [PERSON_NAME] Show 59 A Health , Fitness and Nutrition podcas…" at bounding box center [312, 95] width 466 height 85
copy h2 "The [PERSON_NAME] Show"
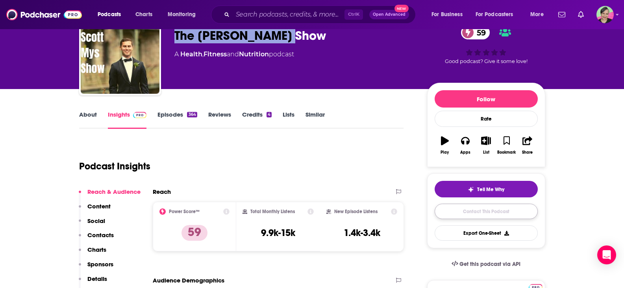
click at [485, 213] on link "Contact This Podcast" at bounding box center [486, 211] width 103 height 15
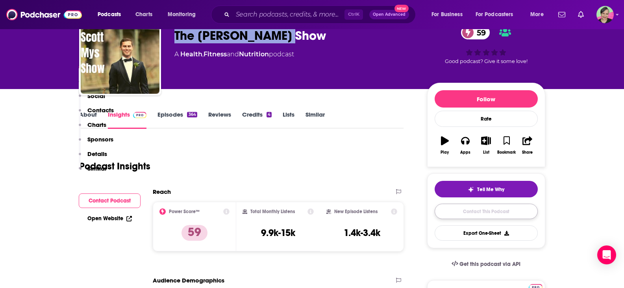
scroll to position [734, 0]
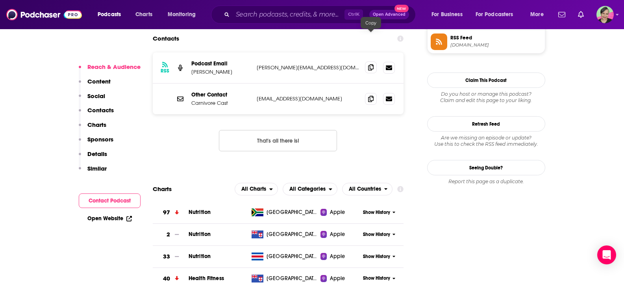
click at [371, 64] on icon at bounding box center [371, 67] width 6 height 6
